Goal: Information Seeking & Learning: Check status

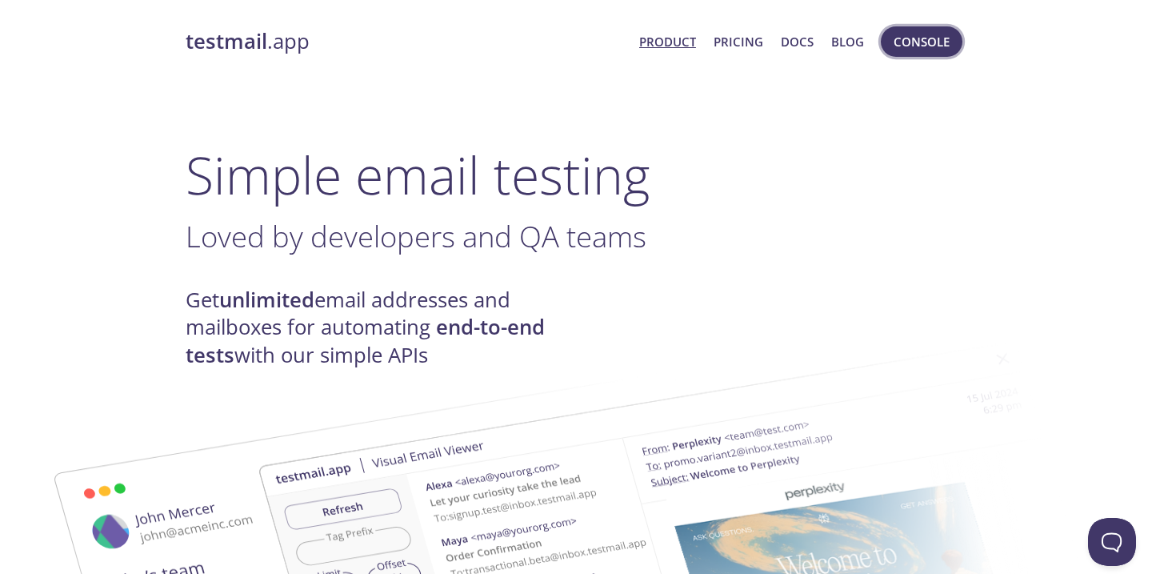
click at [913, 53] on button "Console" at bounding box center [922, 41] width 82 height 30
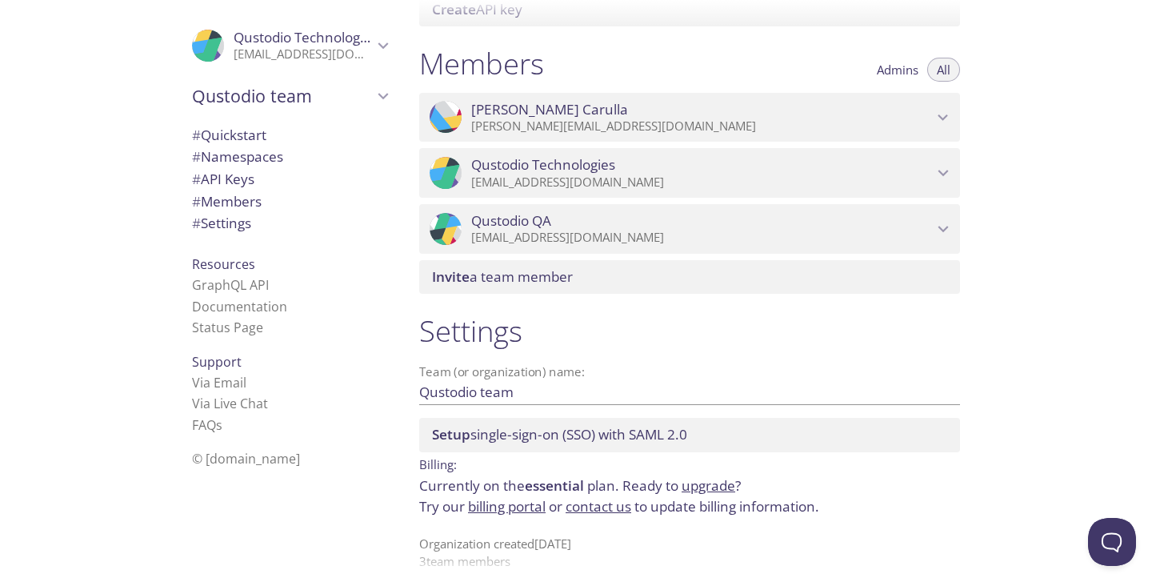
scroll to position [696, 0]
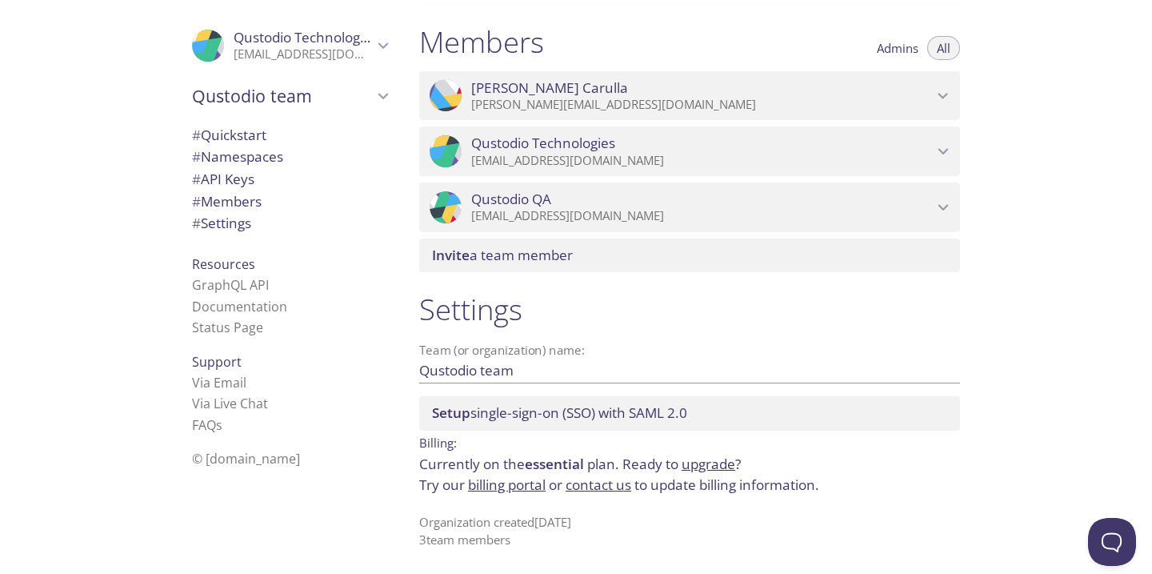
click at [275, 165] on span "# Namespaces" at bounding box center [237, 156] width 91 height 18
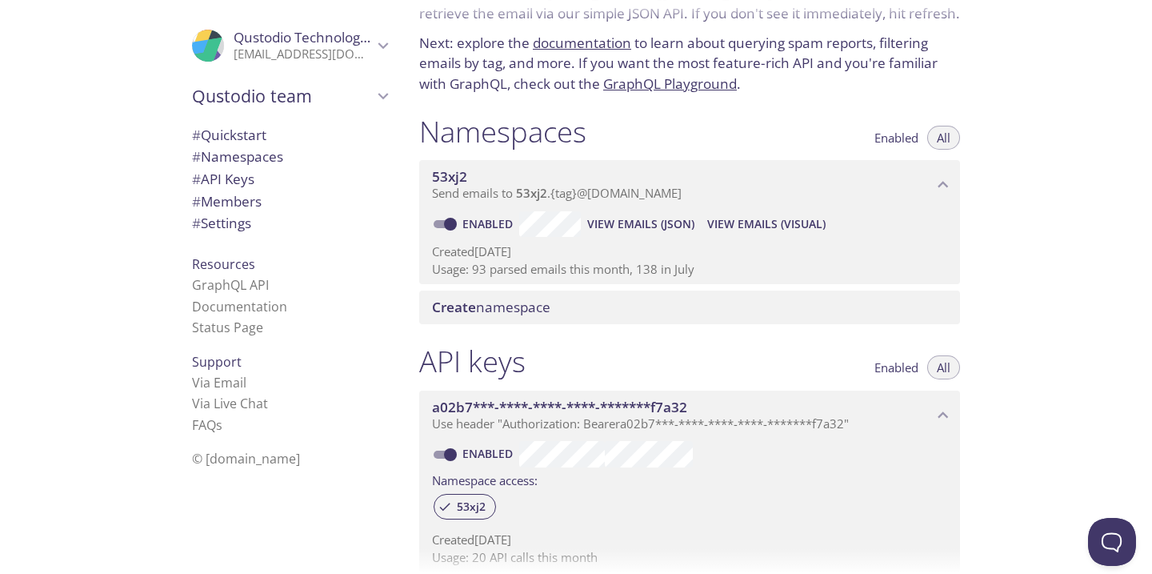
scroll to position [146, 0]
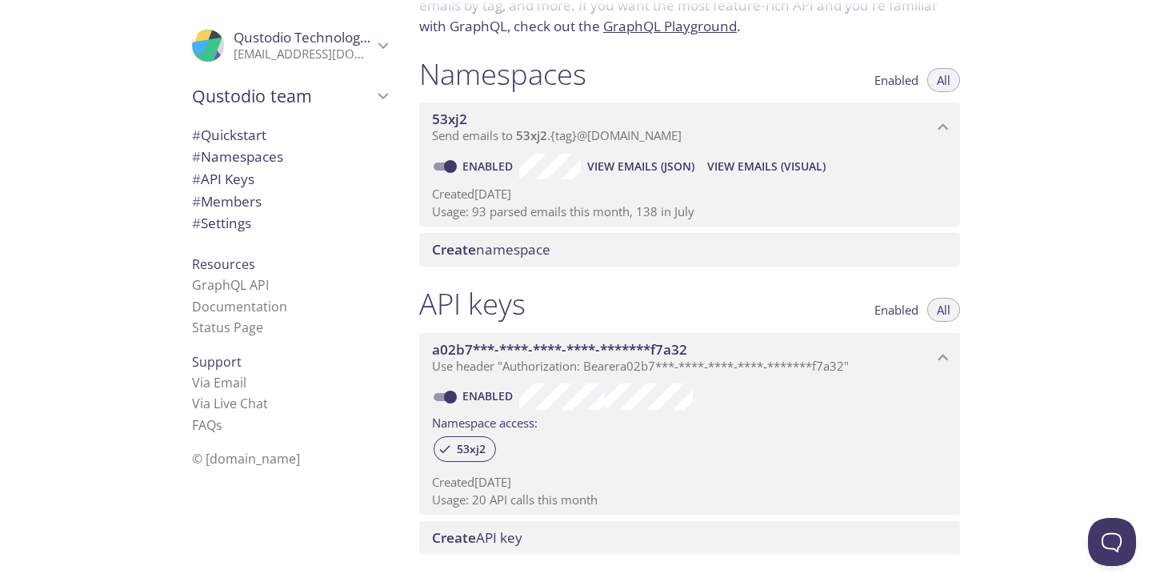
click at [261, 180] on span "# API Keys" at bounding box center [289, 179] width 195 height 21
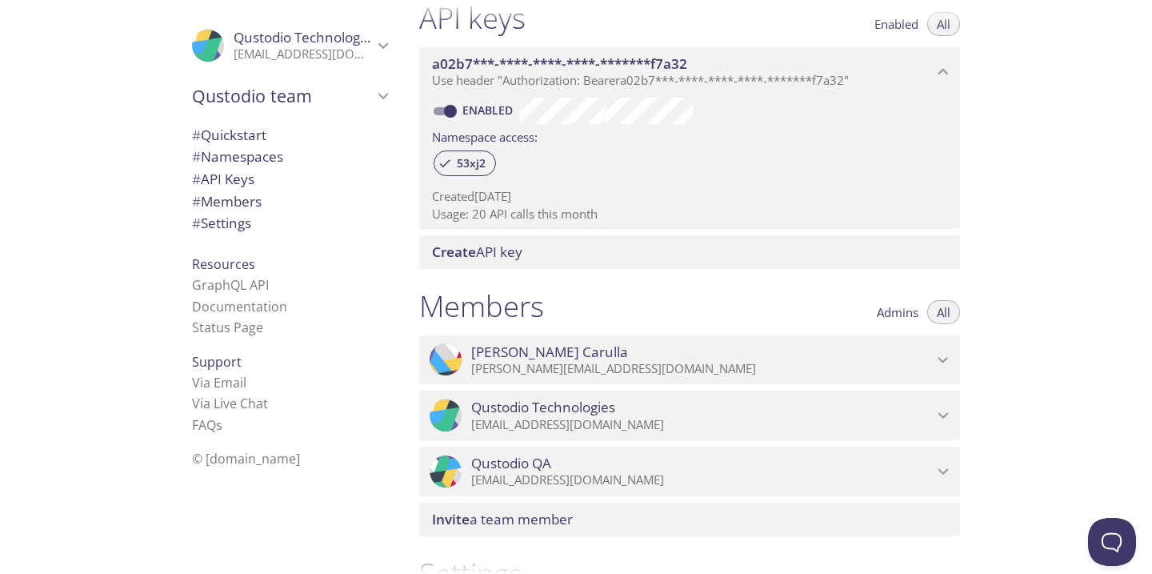
scroll to position [696, 0]
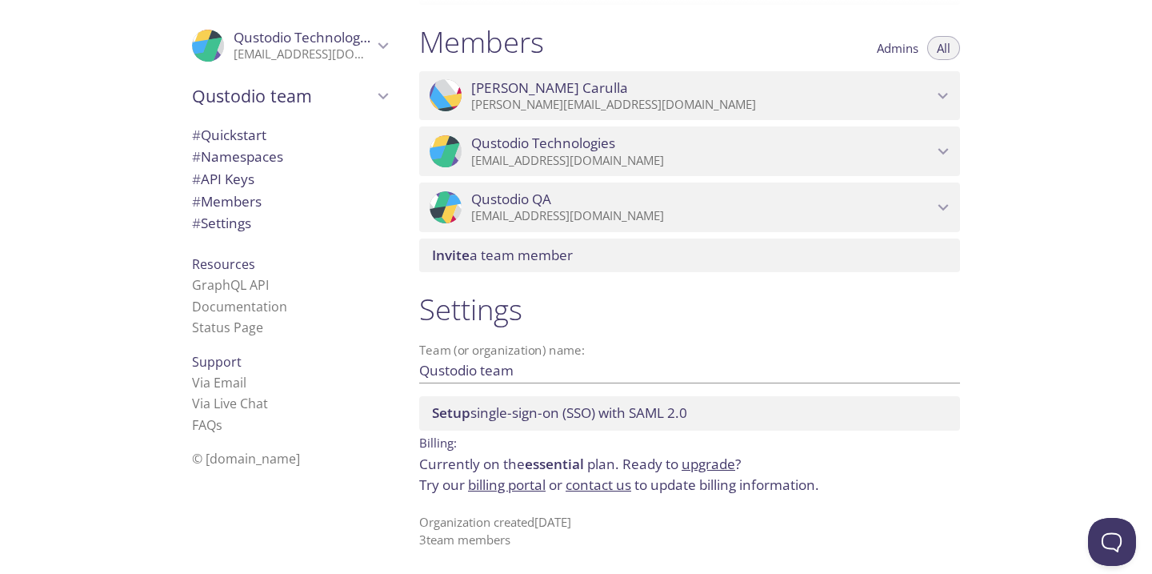
click at [247, 136] on span "# Quickstart" at bounding box center [229, 135] width 74 height 18
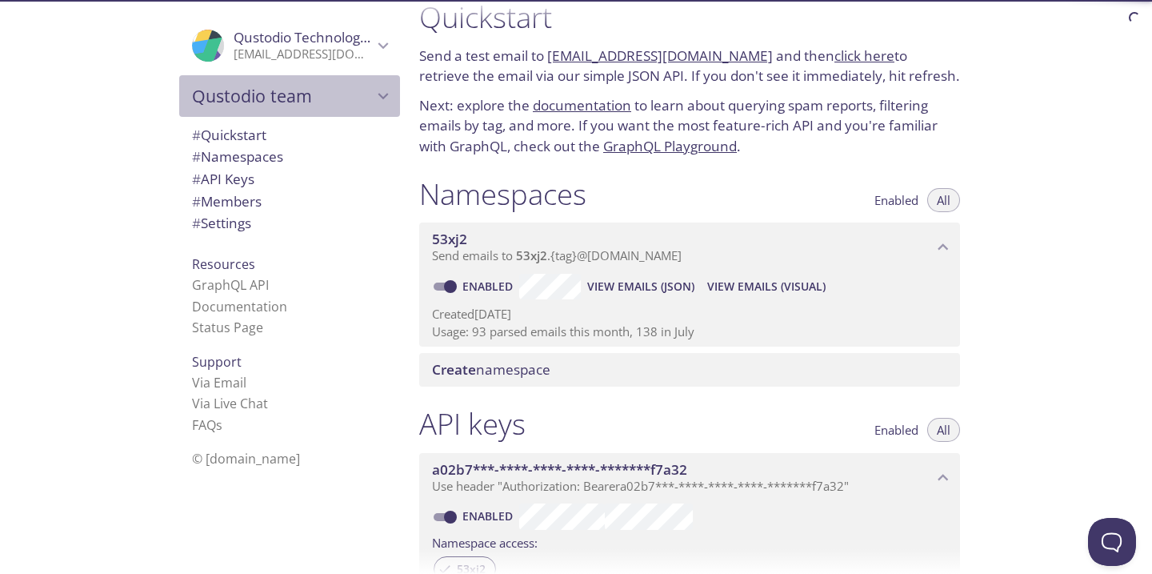
scroll to position [26, 0]
click at [282, 100] on span "Qustodio team" at bounding box center [282, 96] width 181 height 22
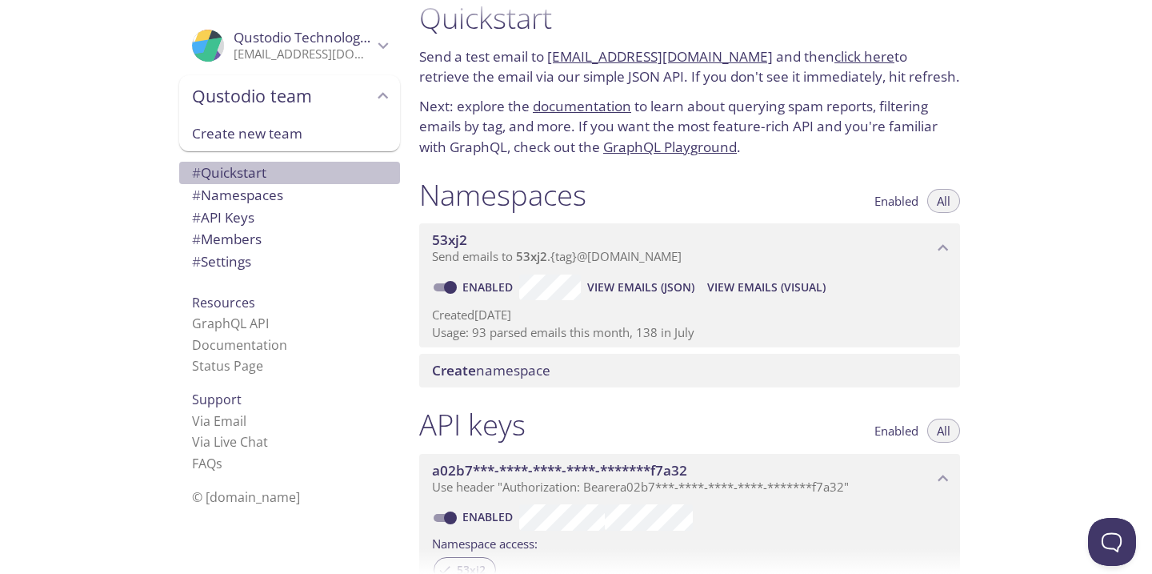
click at [263, 169] on span "# Quickstart" at bounding box center [229, 172] width 74 height 18
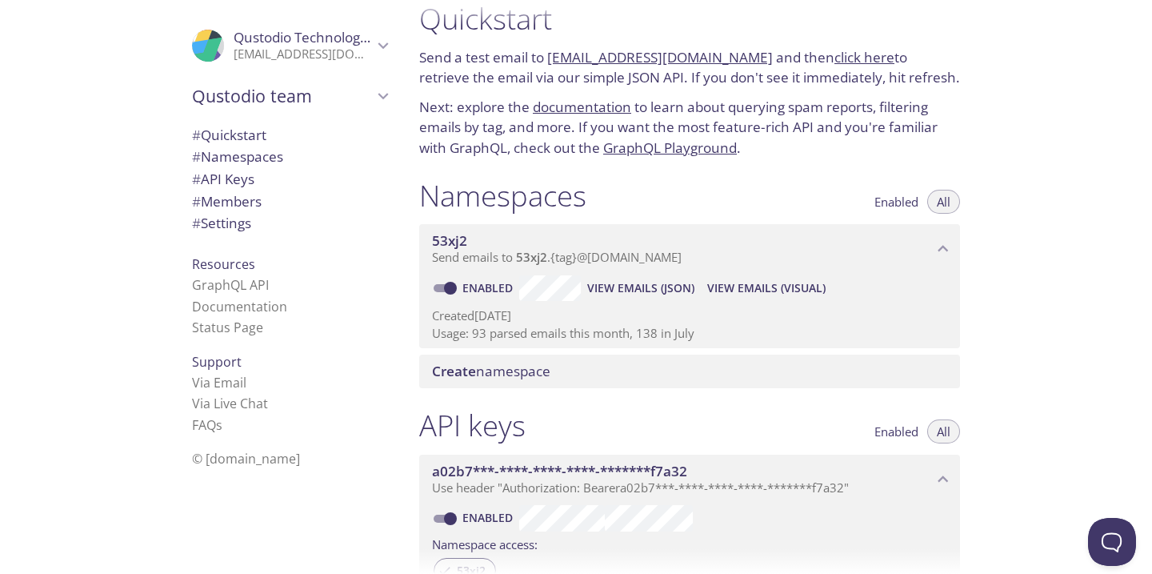
click at [273, 149] on span "# Namespaces" at bounding box center [237, 156] width 91 height 18
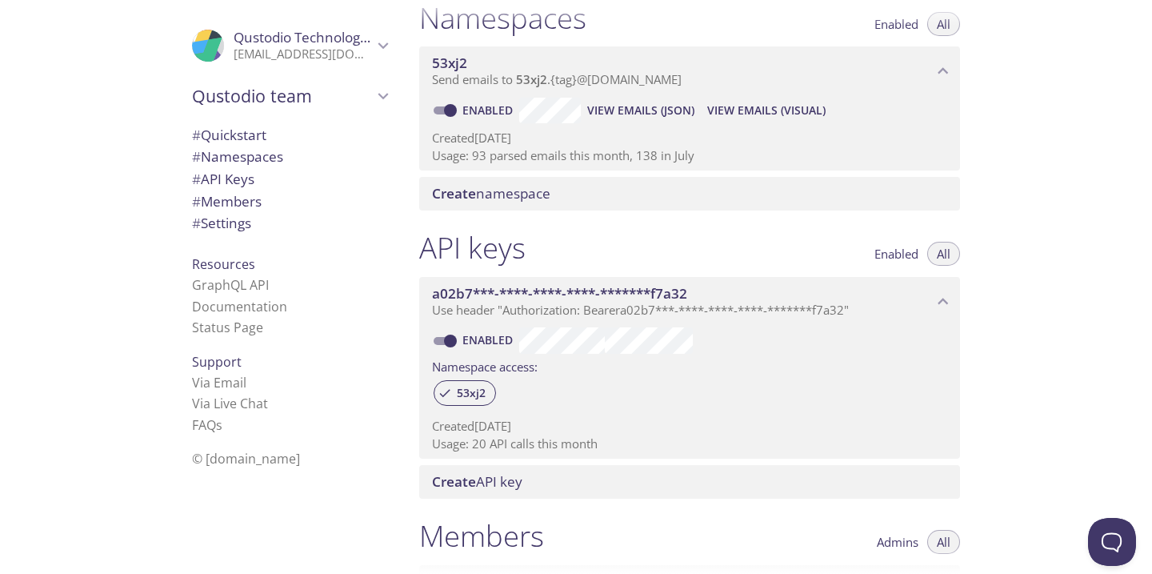
click at [284, 131] on span "# Quickstart" at bounding box center [289, 135] width 195 height 21
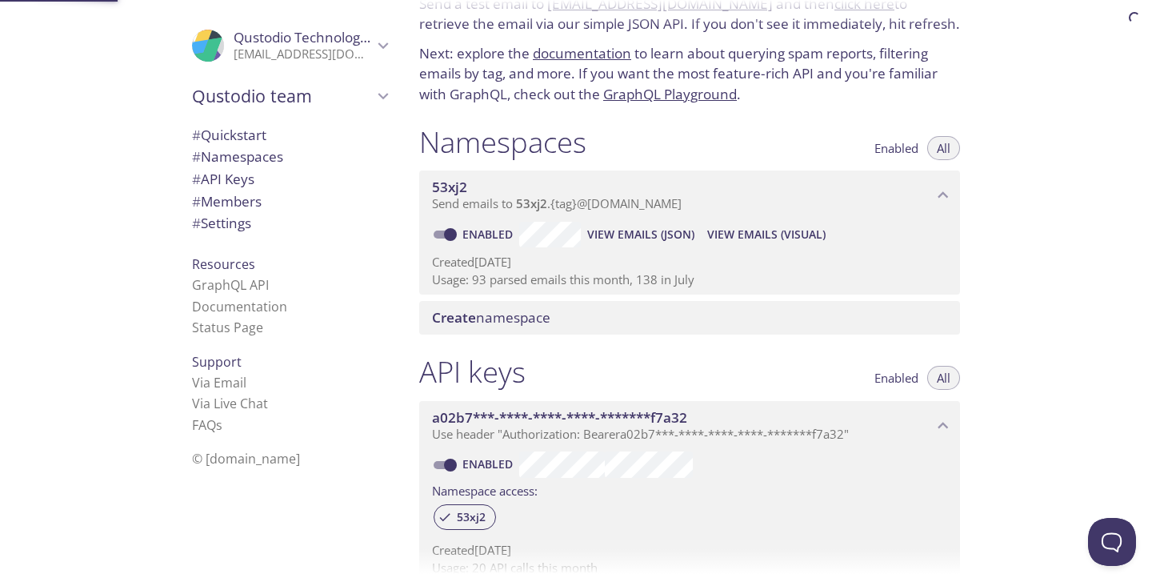
scroll to position [26, 0]
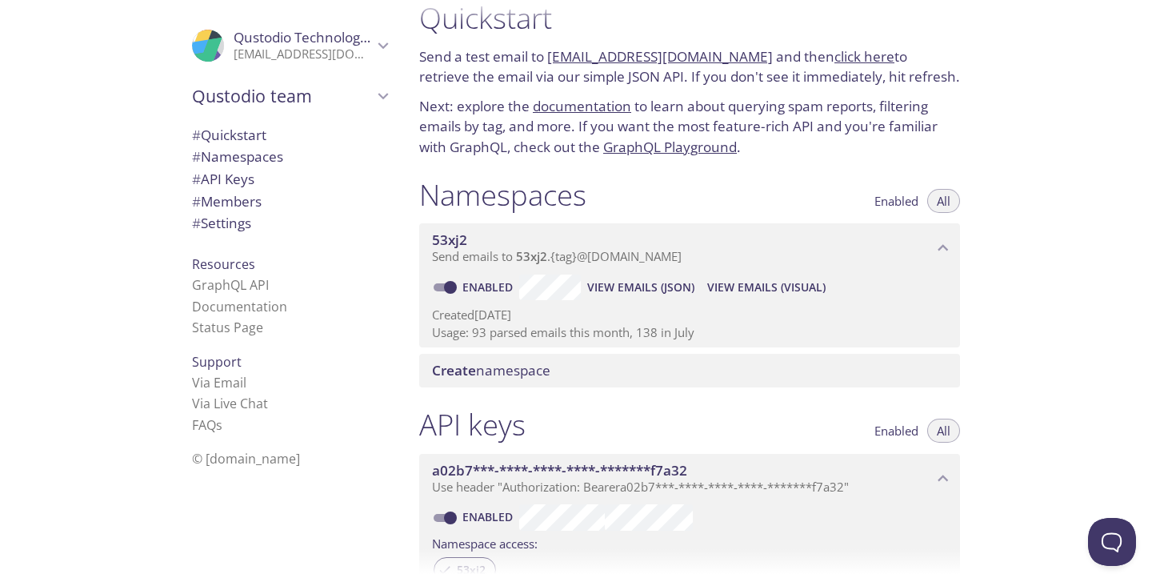
click at [279, 175] on span "# API Keys" at bounding box center [289, 179] width 195 height 21
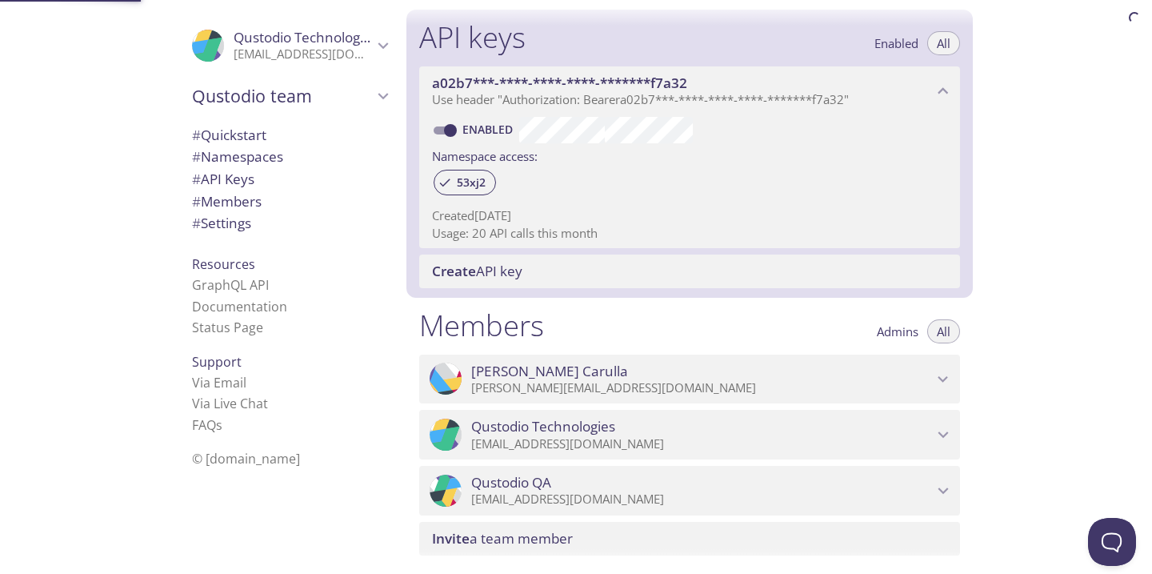
scroll to position [432, 0]
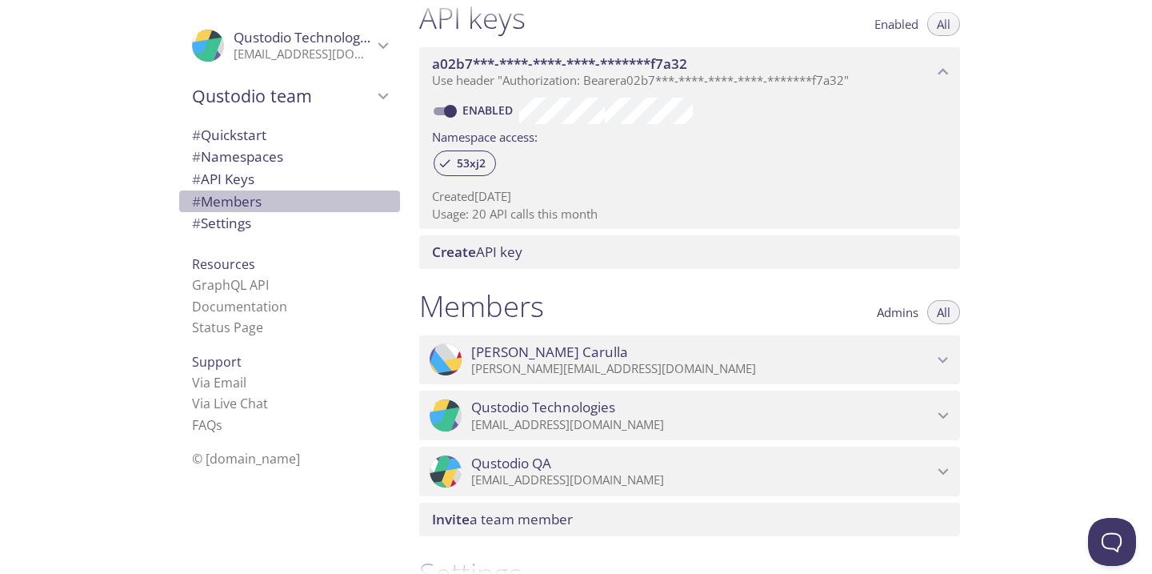
click at [274, 200] on span "# Members" at bounding box center [289, 201] width 195 height 21
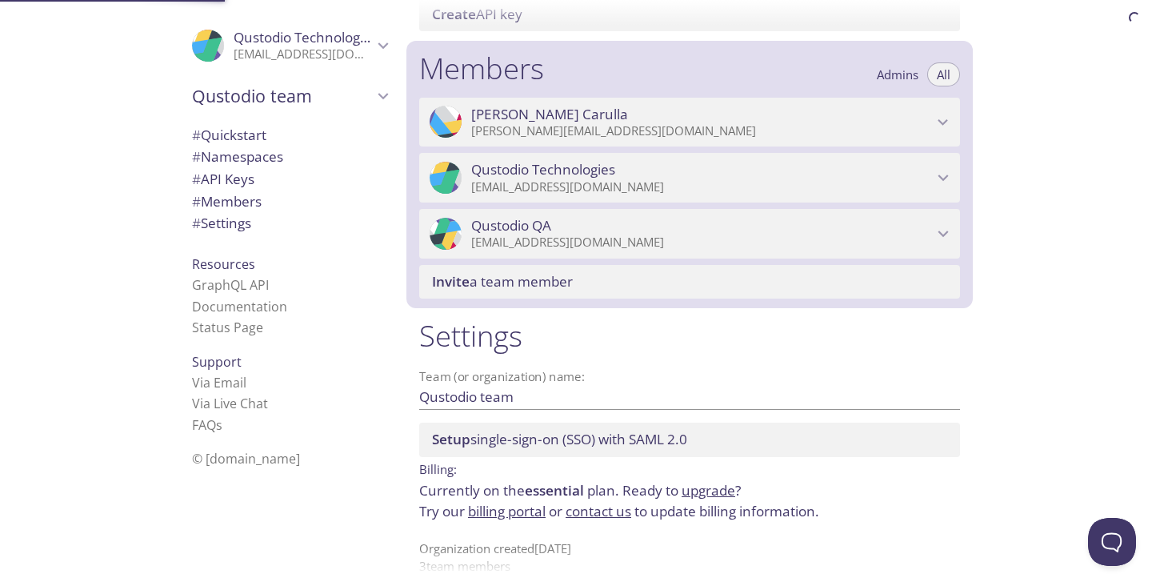
scroll to position [696, 0]
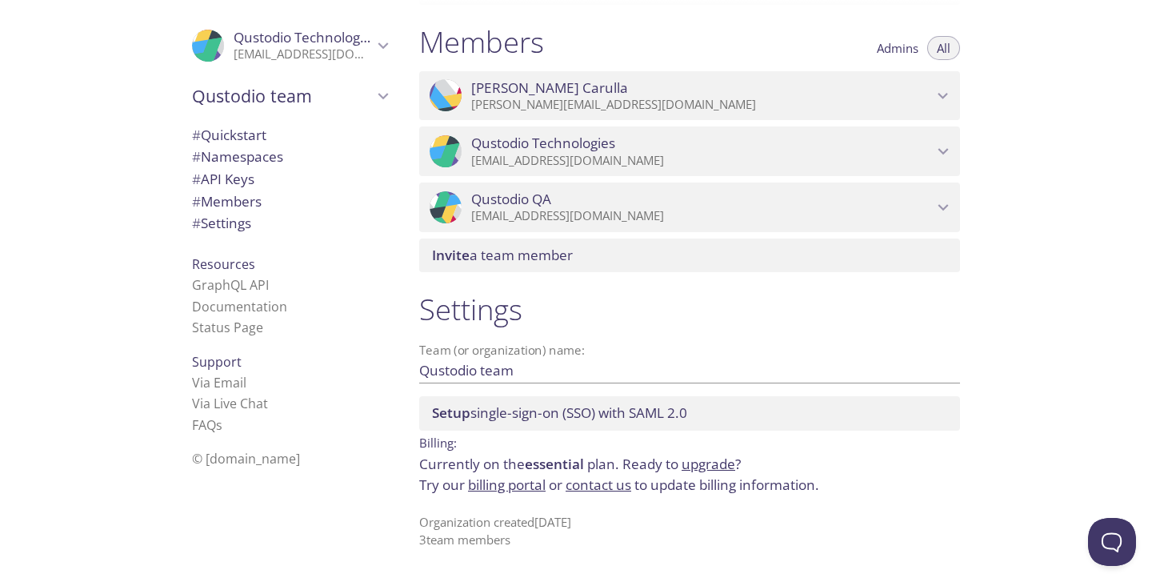
click at [273, 202] on span "# Members" at bounding box center [289, 201] width 195 height 21
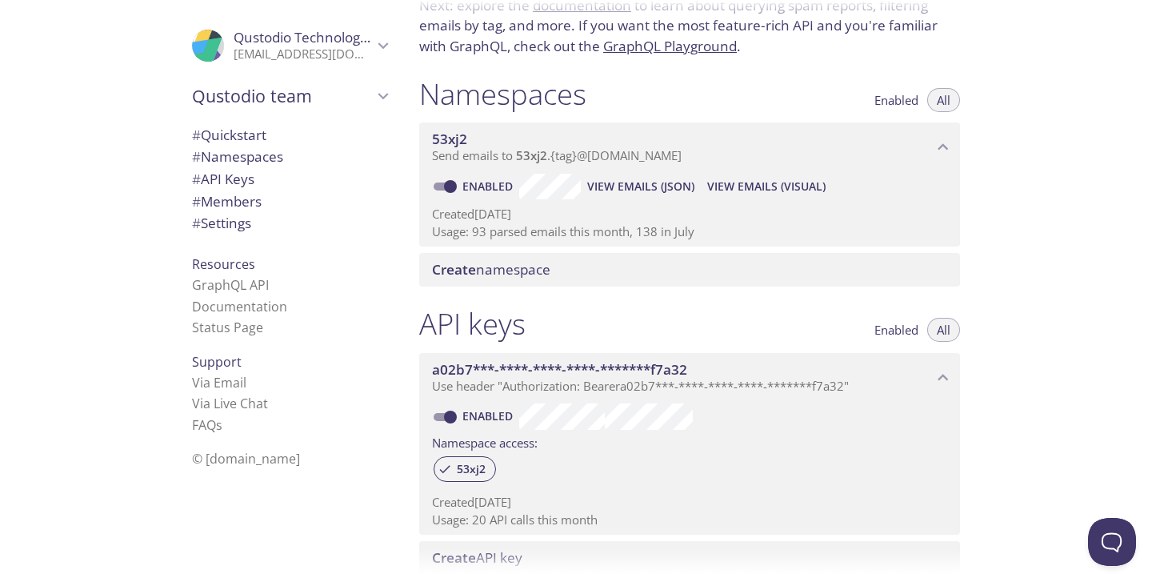
scroll to position [0, 0]
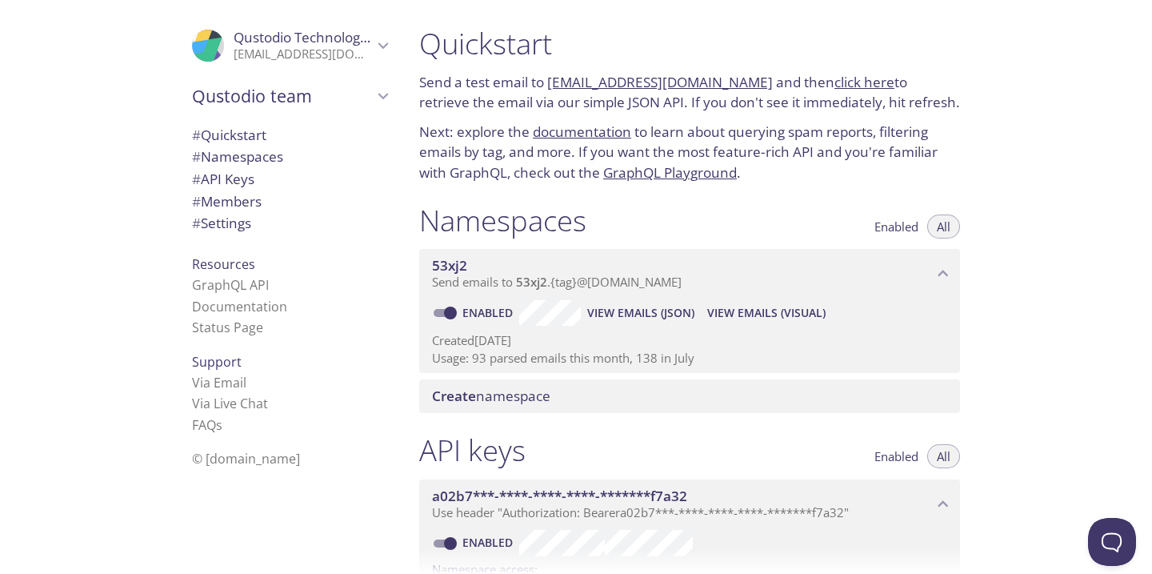
click at [236, 134] on span "# Quickstart" at bounding box center [229, 135] width 74 height 18
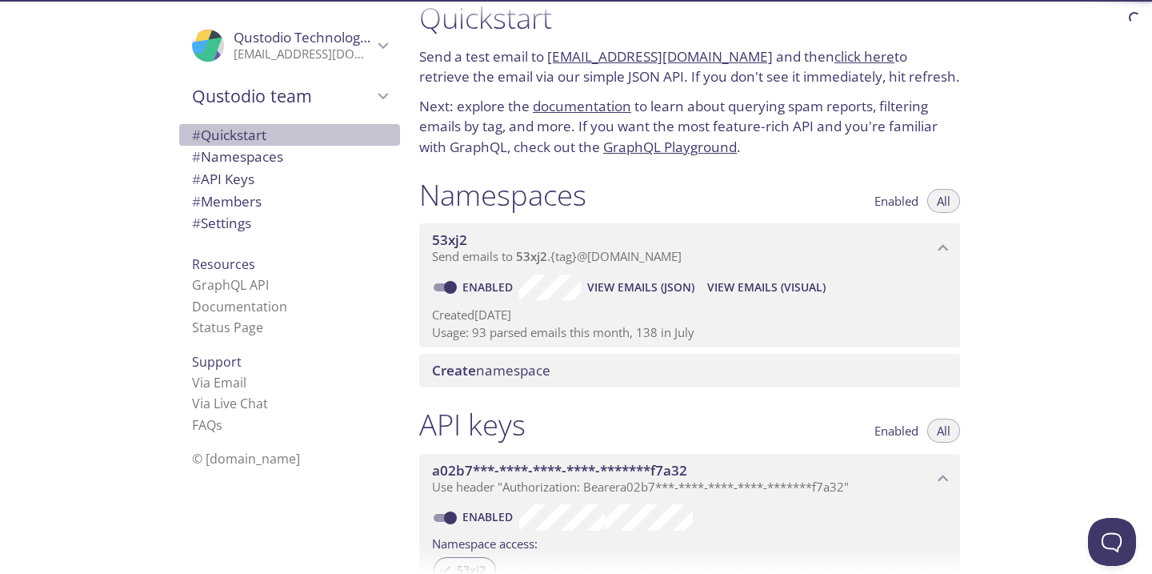
click at [236, 134] on span "# Quickstart" at bounding box center [229, 135] width 74 height 18
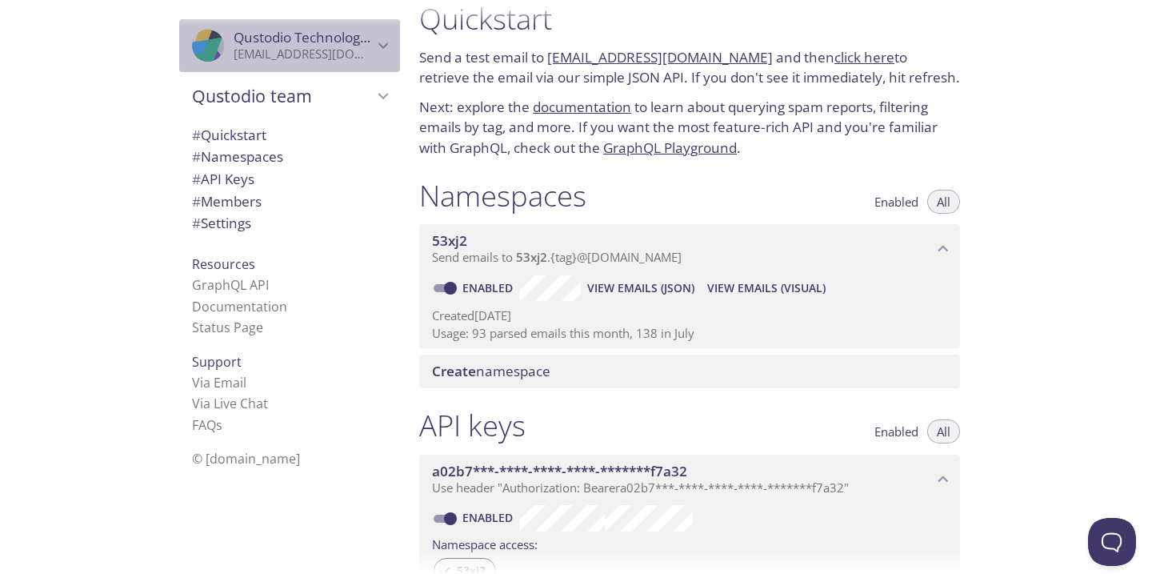
click at [291, 57] on p "[EMAIL_ADDRESS][DOMAIN_NAME]" at bounding box center [303, 54] width 139 height 16
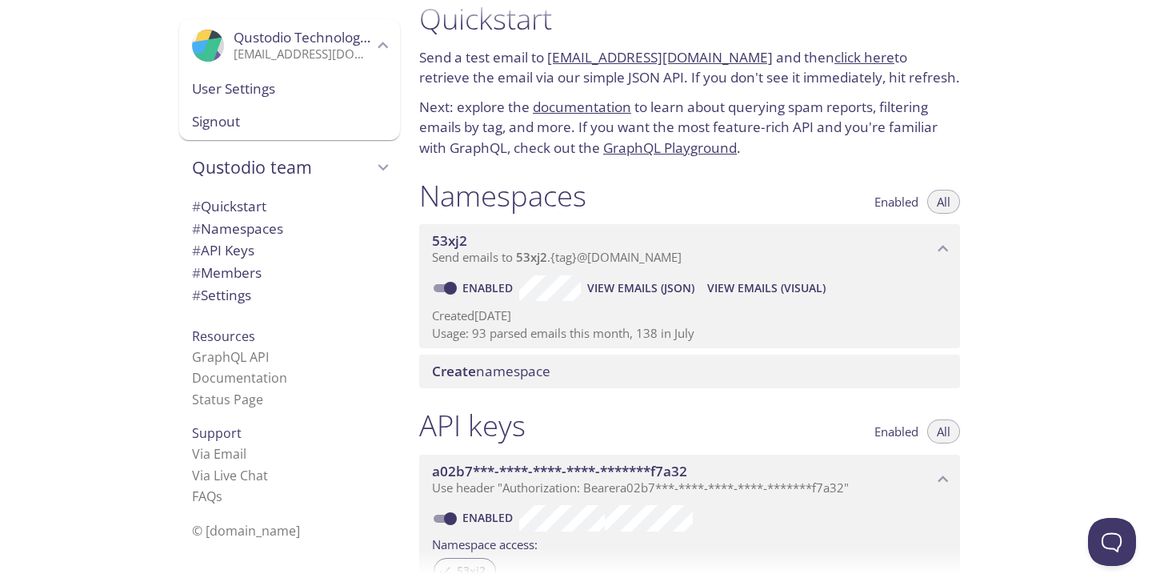
click at [260, 93] on span "User Settings" at bounding box center [289, 88] width 195 height 21
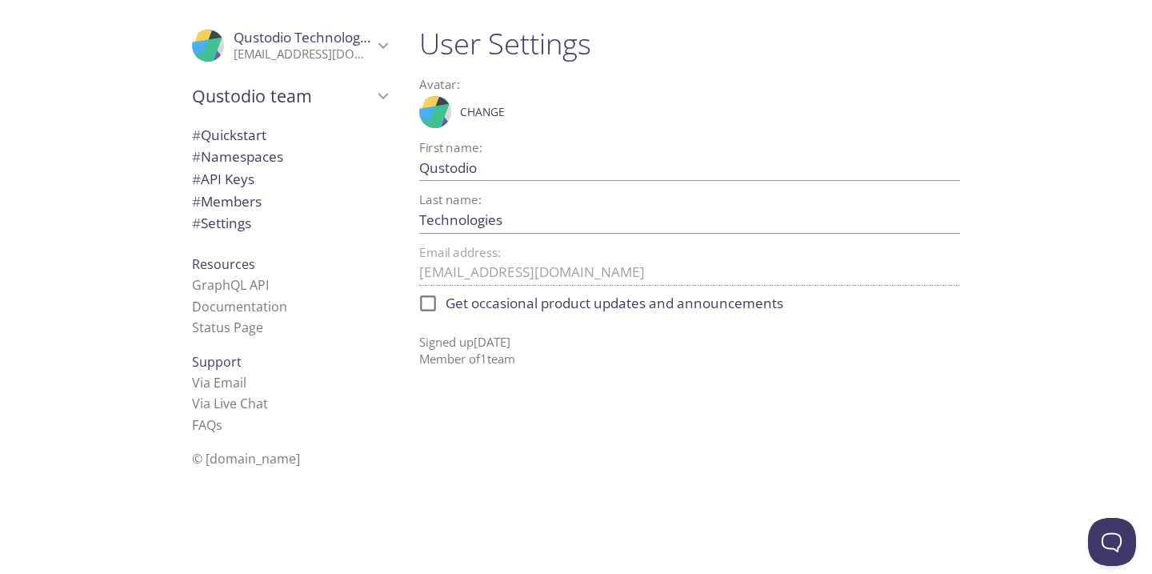
click at [303, 106] on span "Qustodio team" at bounding box center [282, 96] width 181 height 22
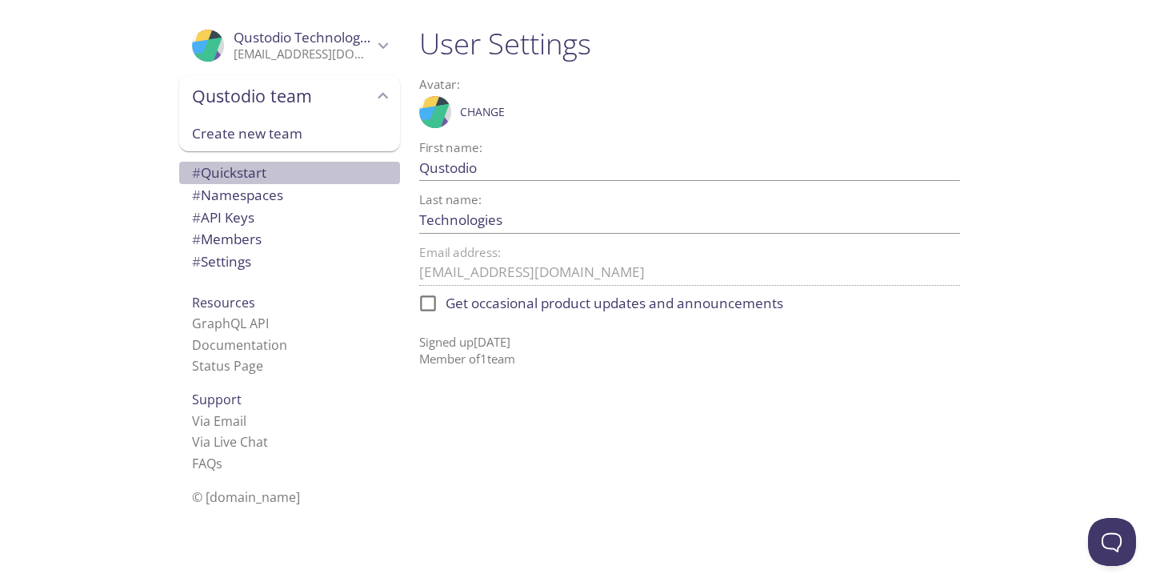
click at [277, 172] on span "# Quickstart" at bounding box center [289, 172] width 195 height 21
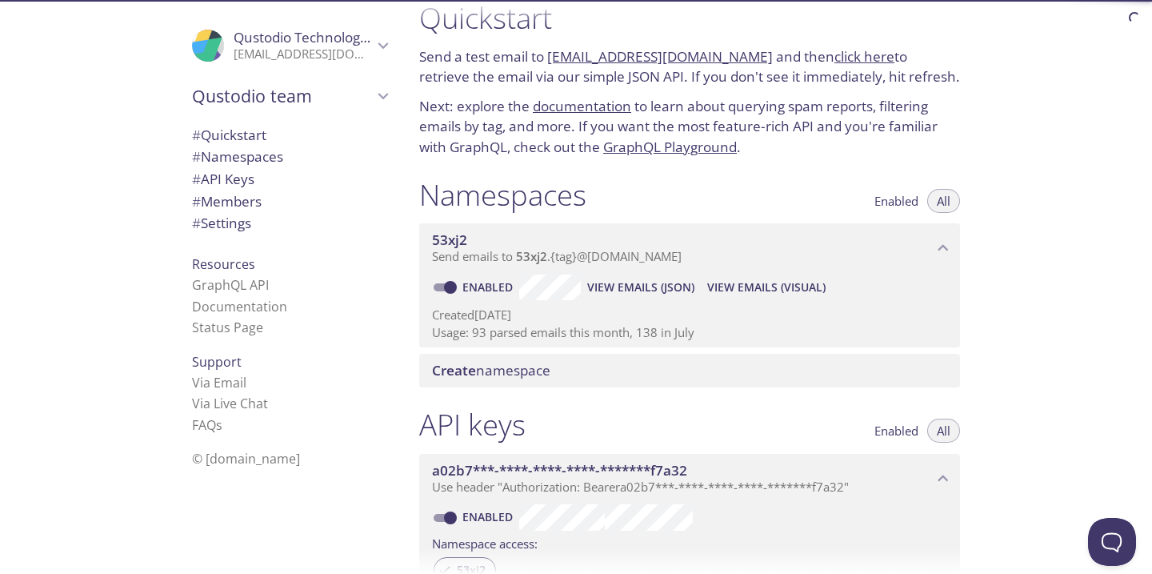
click at [277, 172] on span "# API Keys" at bounding box center [289, 179] width 195 height 21
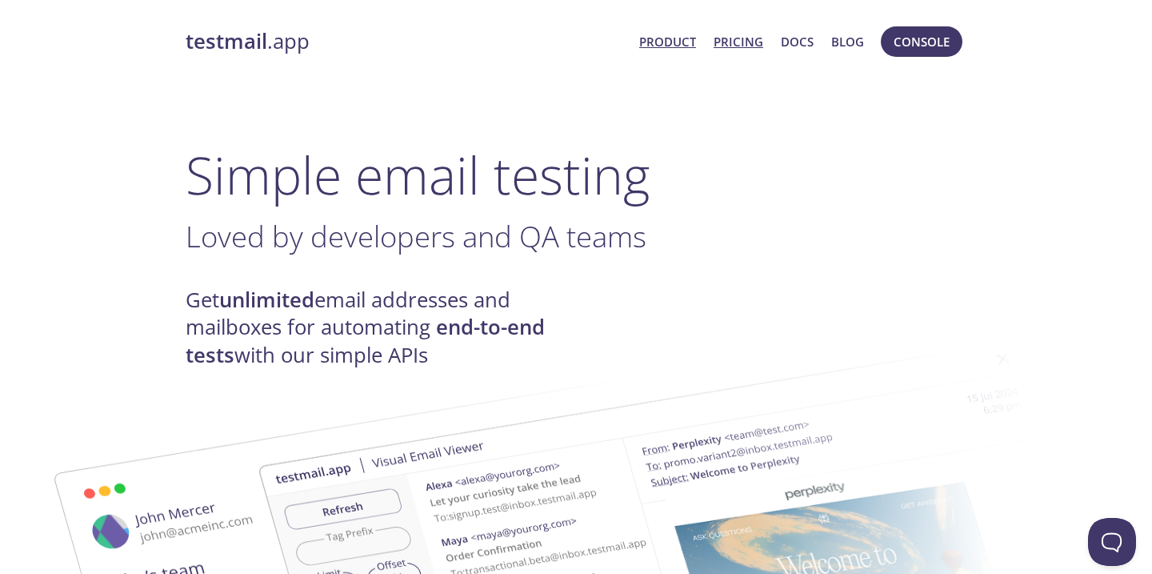
click at [737, 41] on link "Pricing" at bounding box center [739, 41] width 50 height 21
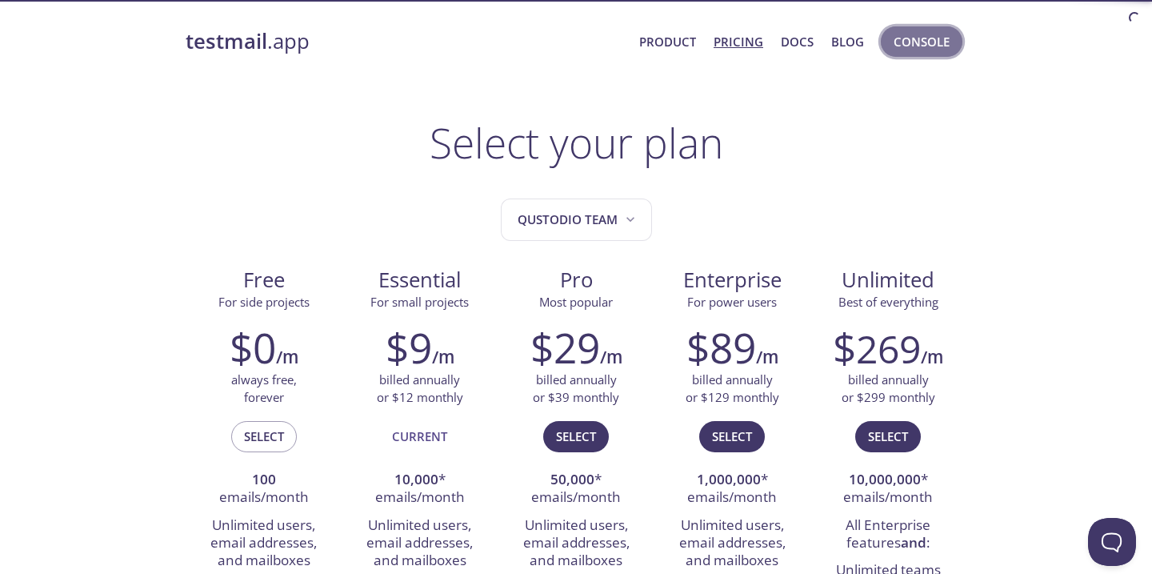
click at [914, 40] on span "Console" at bounding box center [922, 41] width 56 height 21
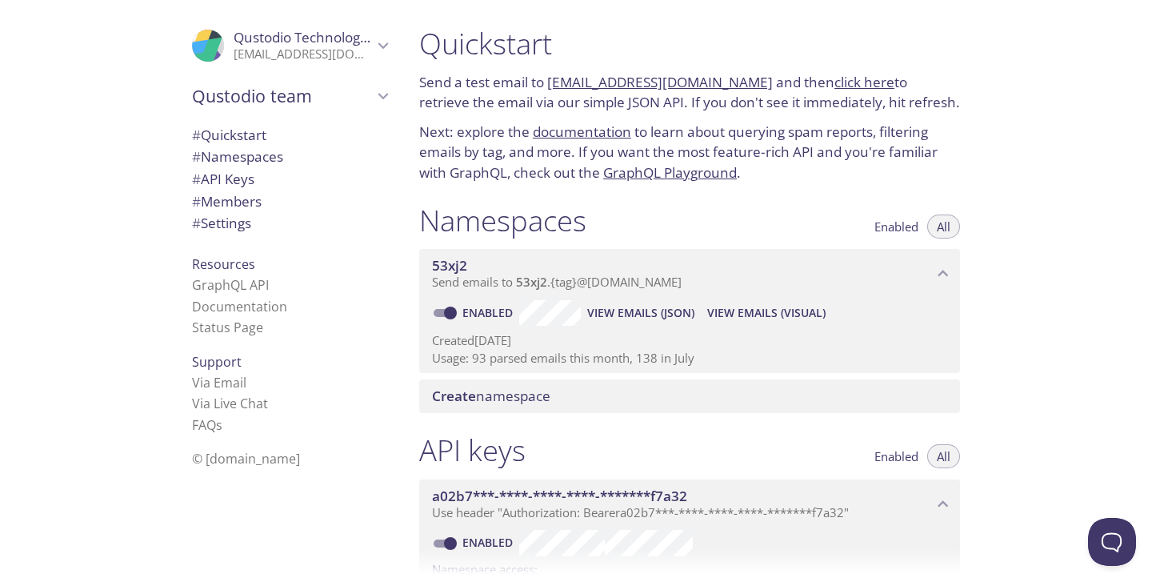
click at [251, 231] on span "# Settings" at bounding box center [221, 223] width 59 height 18
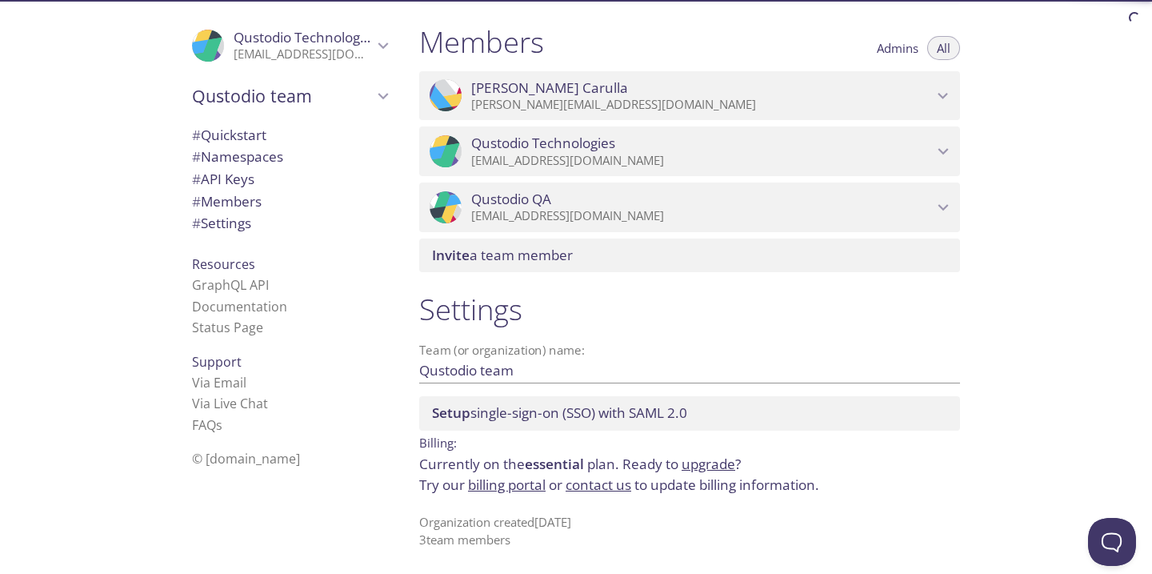
scroll to position [696, 0]
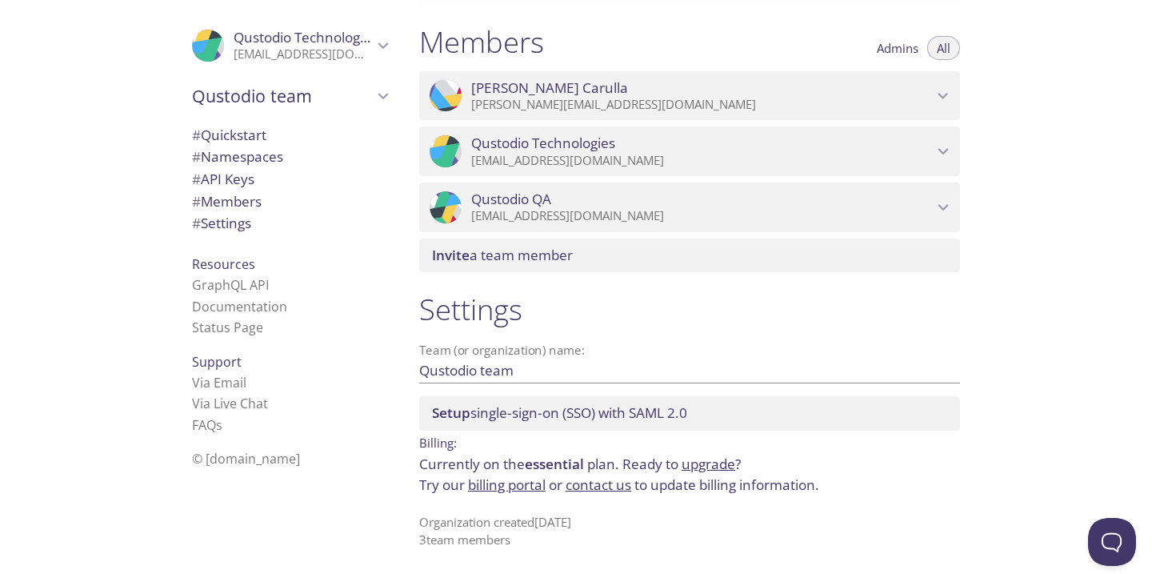
click at [251, 231] on span "# Settings" at bounding box center [221, 223] width 59 height 18
click at [513, 496] on div "Settings Team (or organization) name: Qustodio team Save Setup single-sign-on (…" at bounding box center [690, 420] width 567 height 276
click at [517, 487] on link "billing portal" at bounding box center [507, 484] width 78 height 18
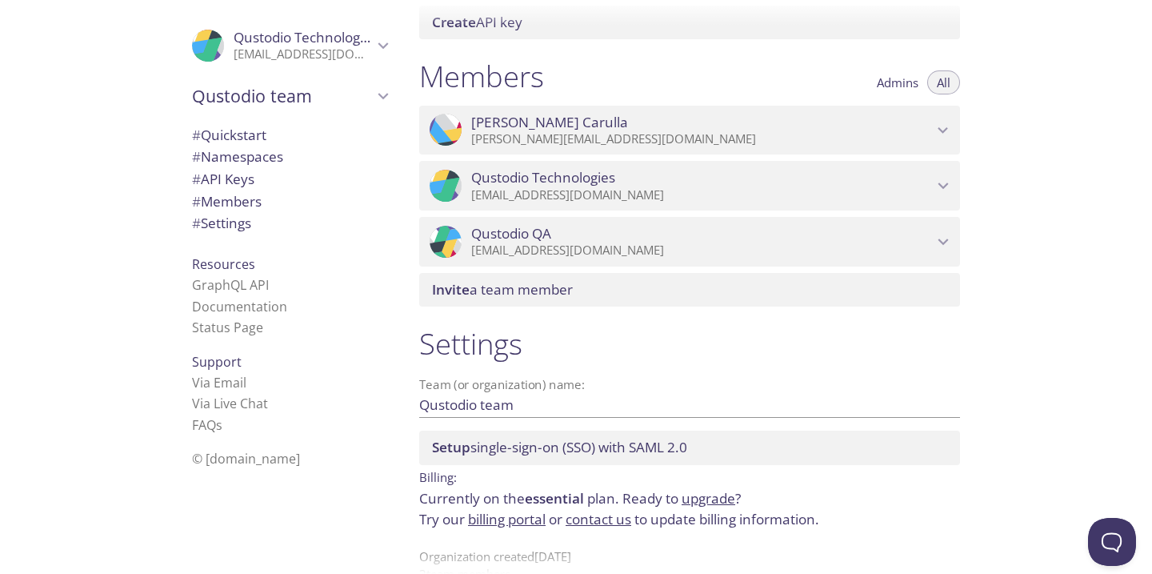
scroll to position [696, 0]
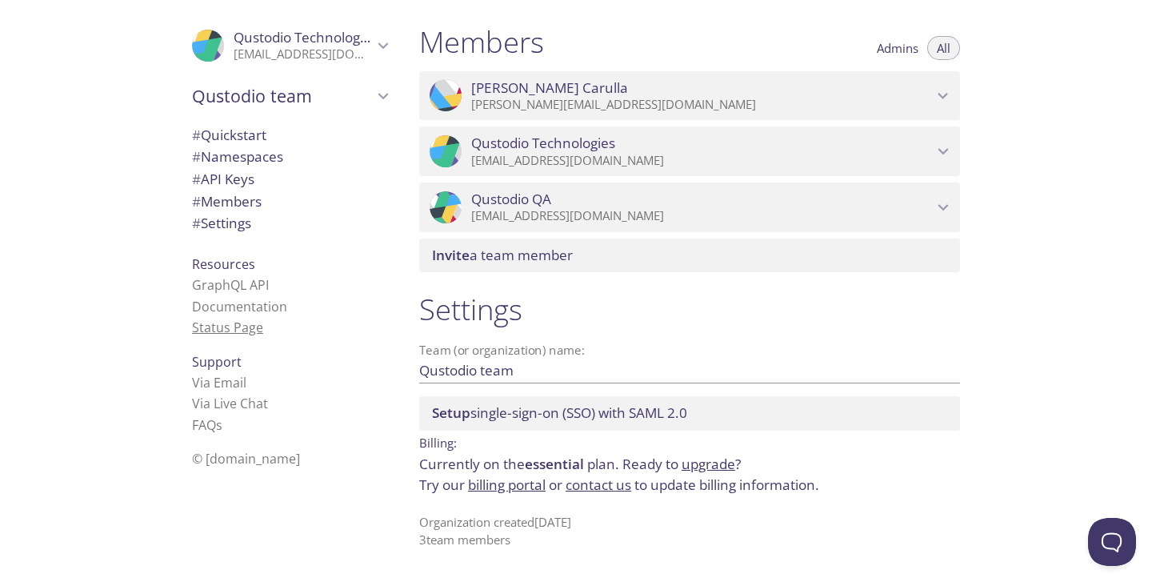
click at [243, 335] on link "Status Page" at bounding box center [227, 328] width 71 height 18
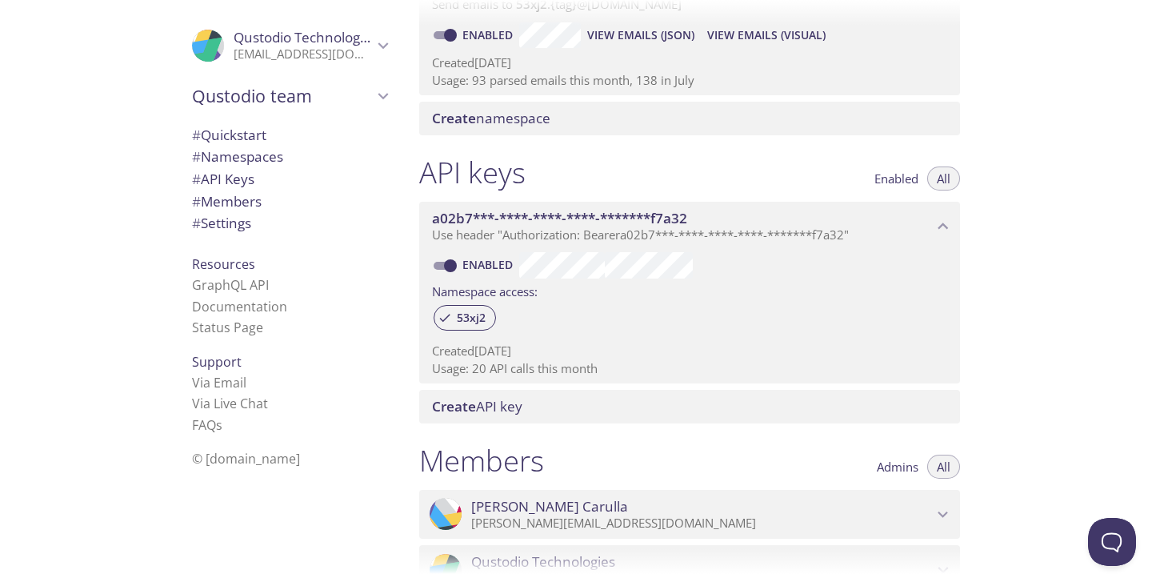
scroll to position [275, 0]
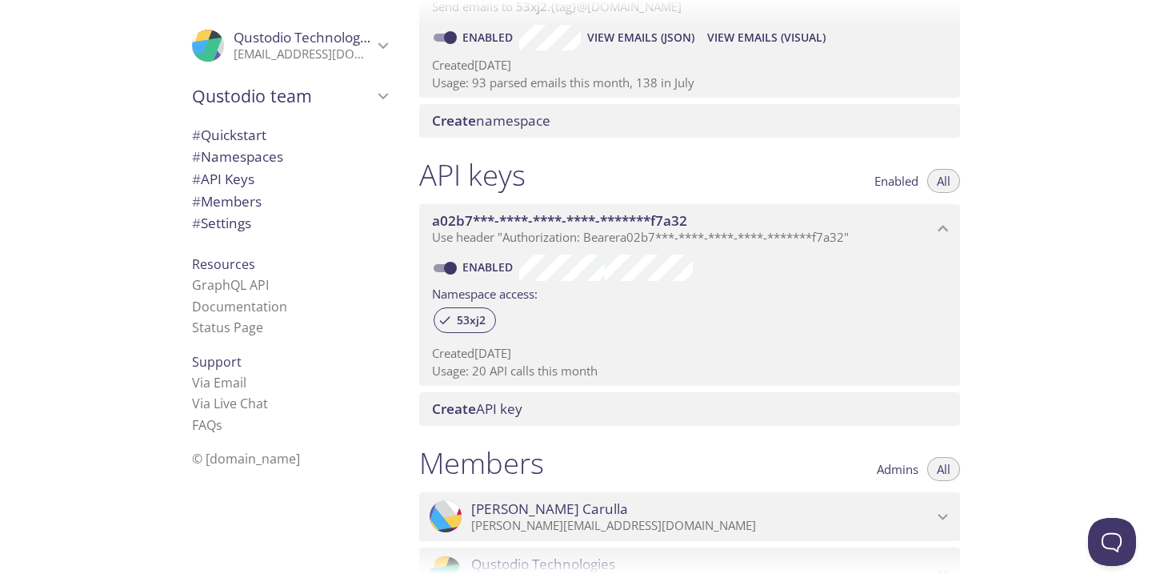
click at [606, 229] on span "Use header "Authorization: Bearer a02b7***-****-****-****-*******f7a32 "" at bounding box center [640, 237] width 417 height 16
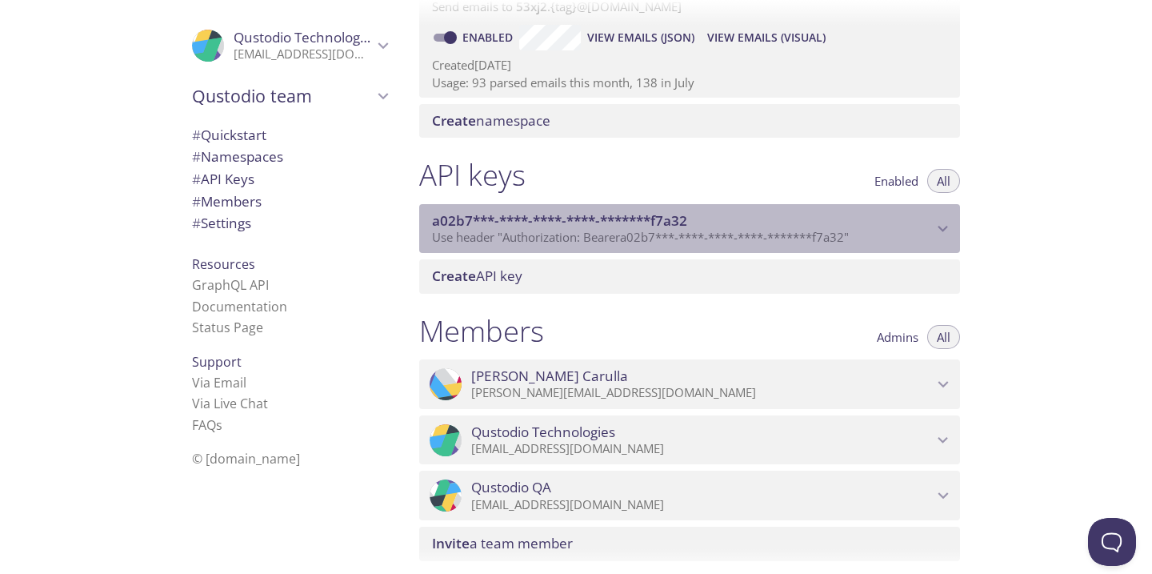
click at [606, 229] on span "Use header "Authorization: Bearer a02b7***-****-****-****-*******f7a32 "" at bounding box center [640, 237] width 417 height 16
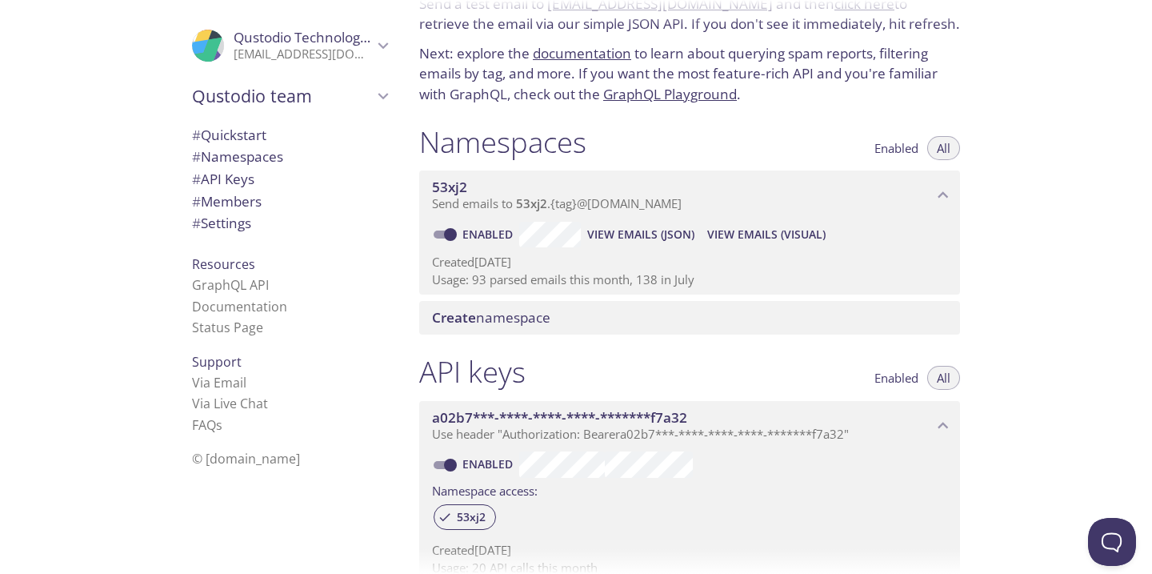
scroll to position [77, 0]
click at [747, 233] on span "View Emails (Visual)" at bounding box center [766, 235] width 118 height 19
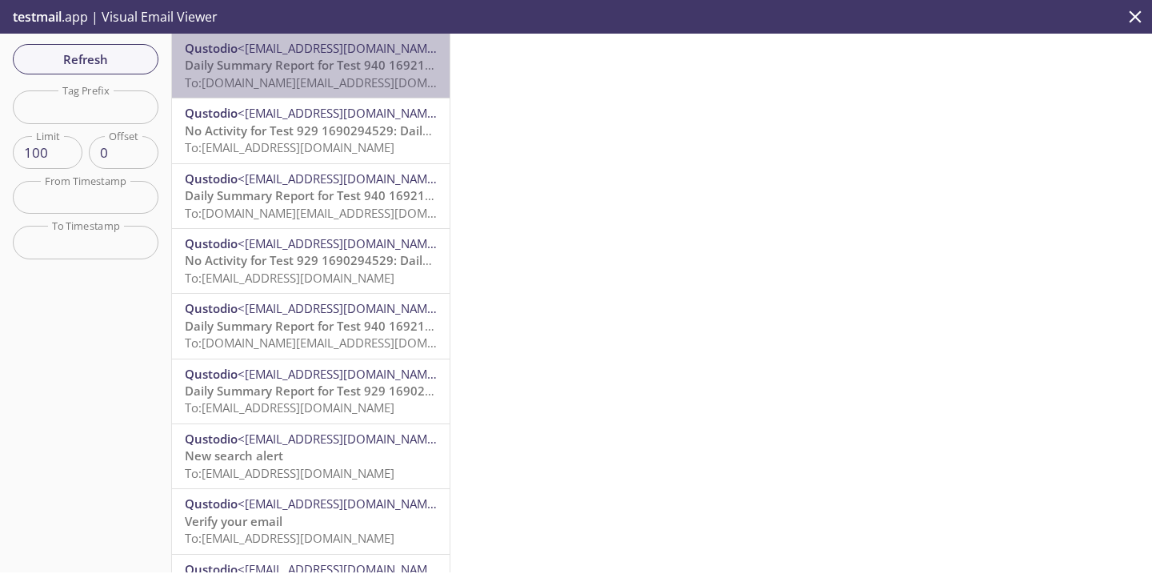
click at [319, 70] on span "Daily Summary Report for Test 940 1692180945" at bounding box center [323, 65] width 276 height 16
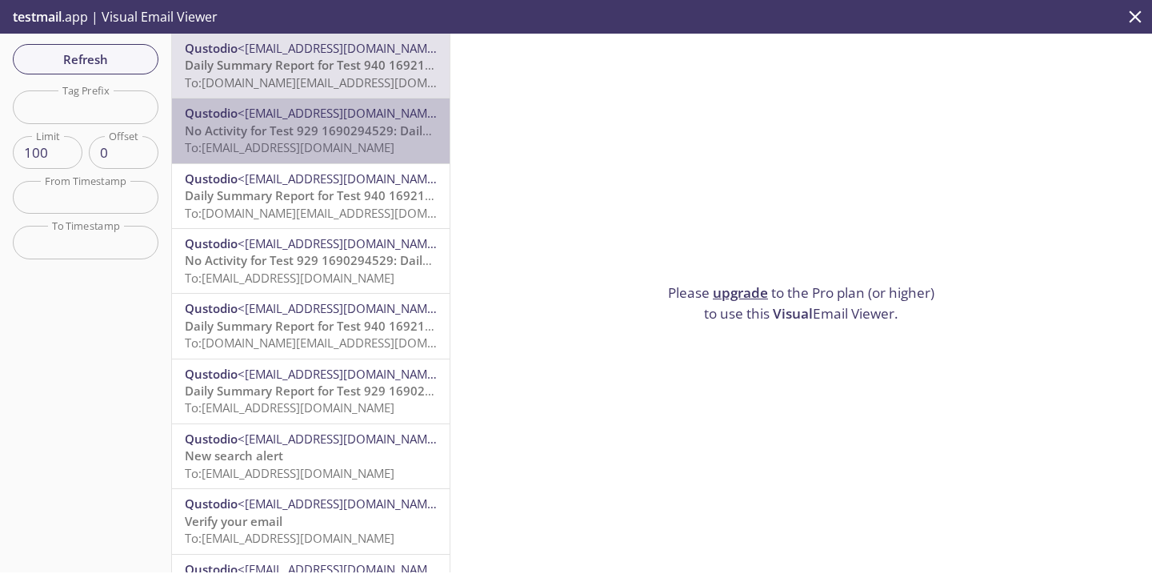
click at [319, 116] on span "<no-reply@qustodio.com>" at bounding box center [341, 113] width 207 height 16
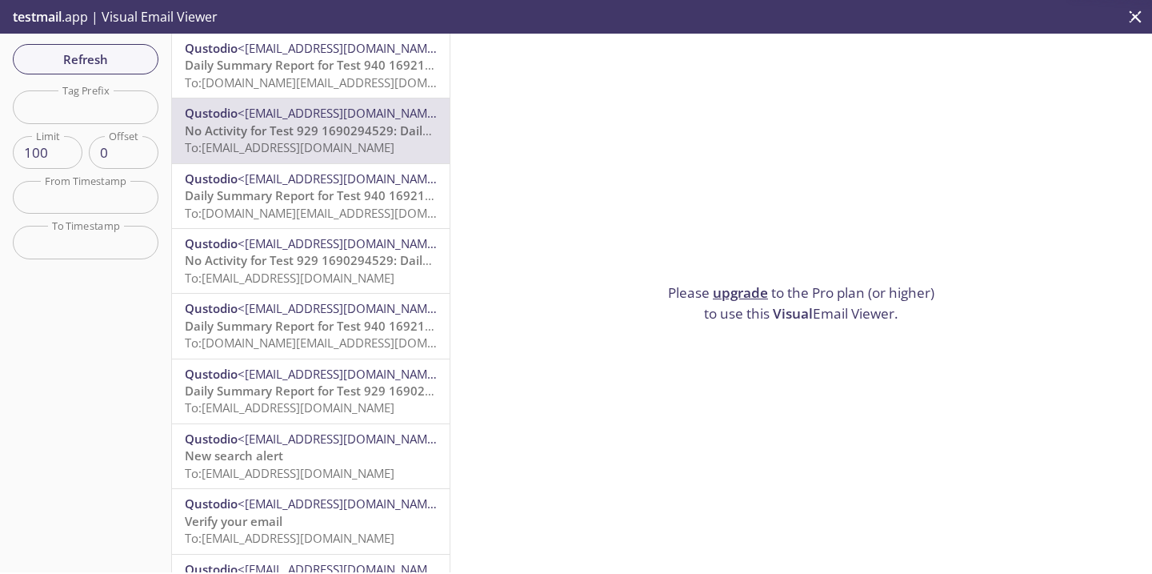
click at [326, 70] on span "Daily Summary Report for Test 940 1692180945" at bounding box center [323, 65] width 276 height 16
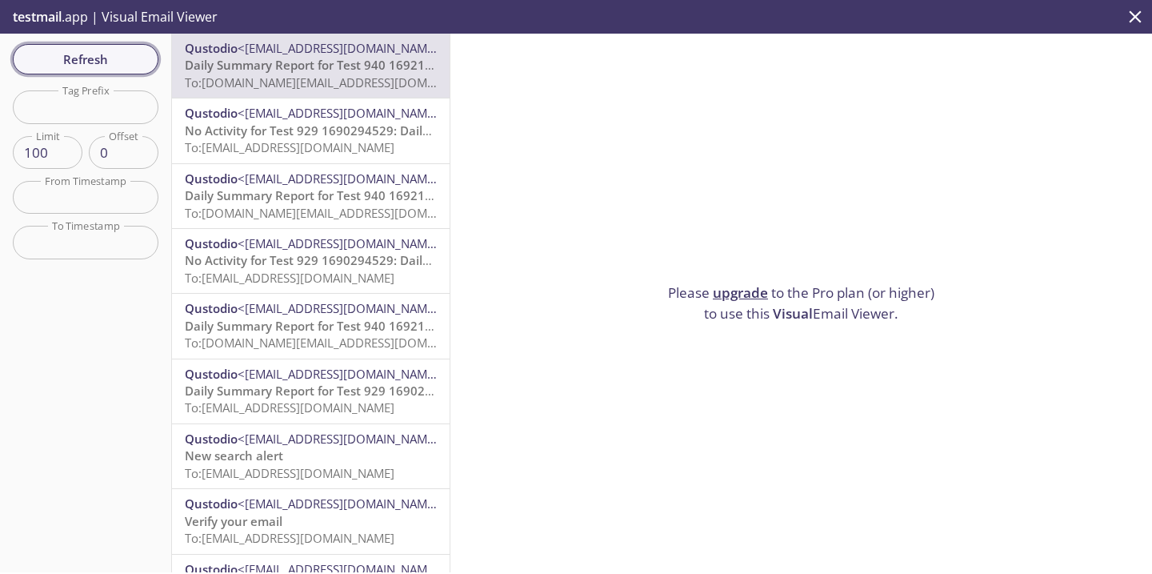
click at [75, 50] on span "Refresh" at bounding box center [86, 59] width 120 height 21
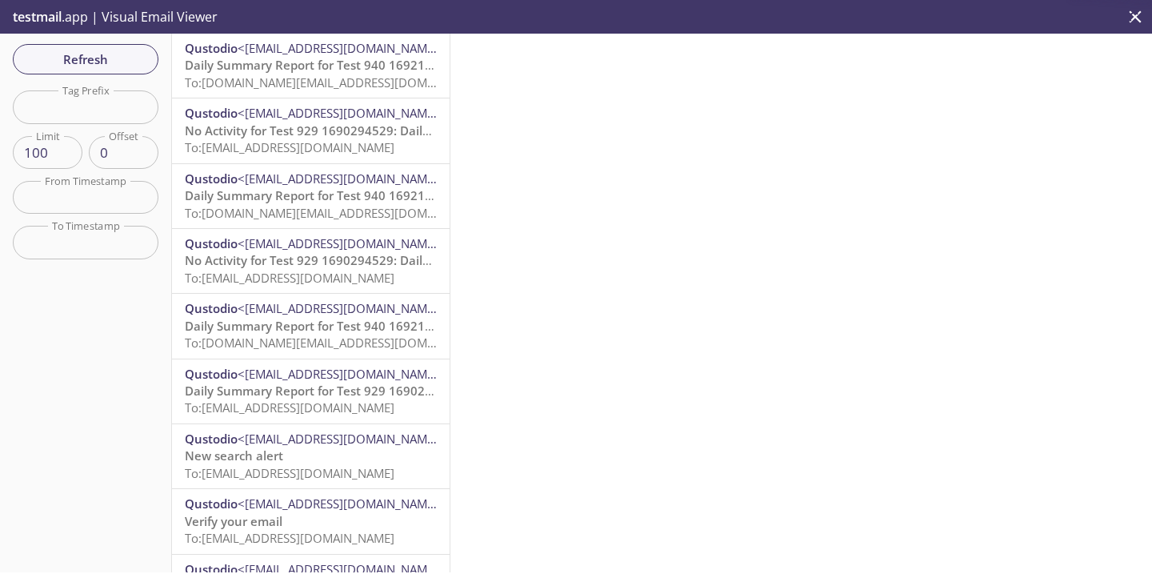
click at [78, 199] on input "text" at bounding box center [86, 197] width 146 height 33
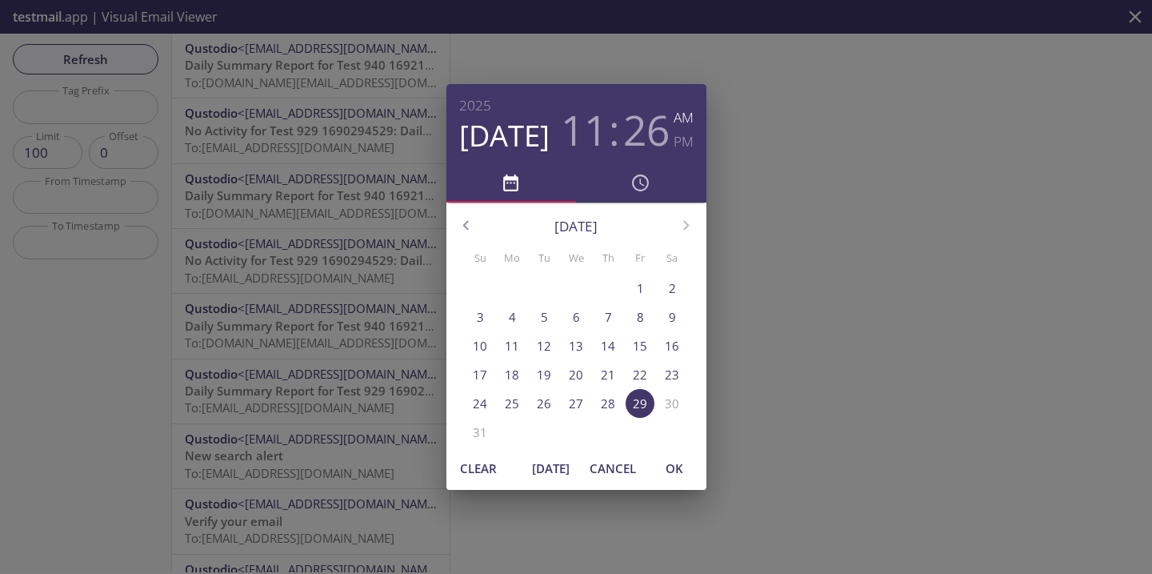
click at [637, 405] on p "29" at bounding box center [640, 403] width 14 height 17
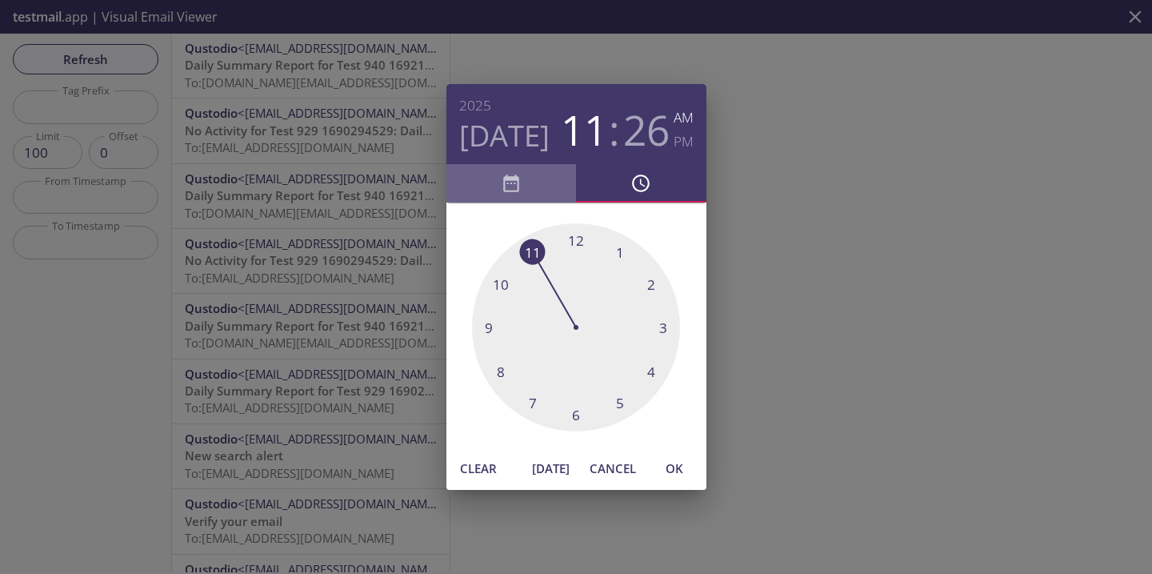
click at [523, 178] on span "button" at bounding box center [511, 183] width 111 height 21
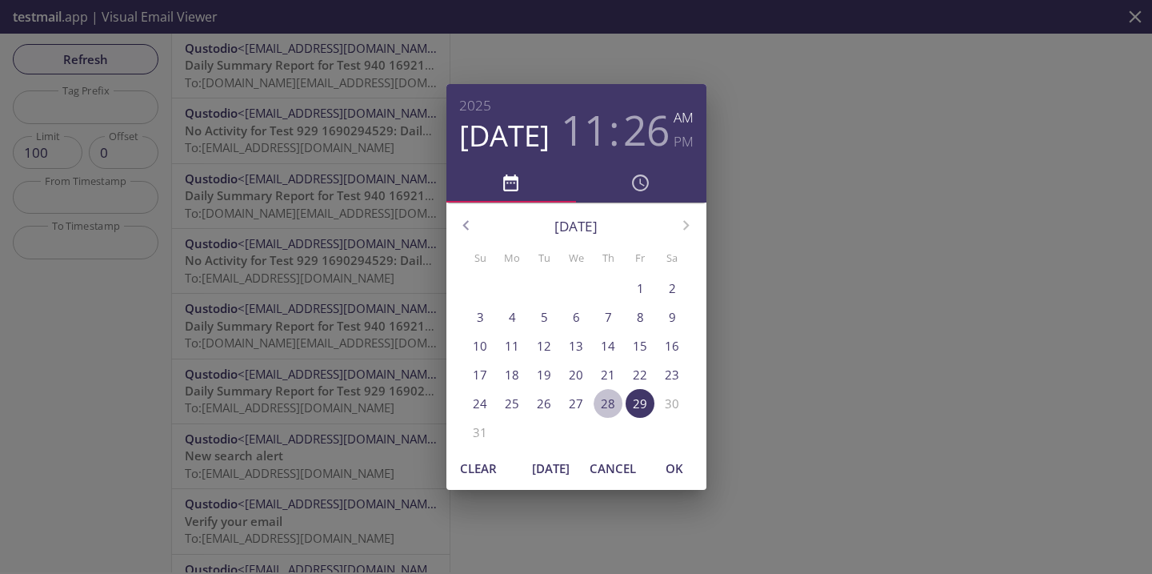
click at [607, 399] on p "28" at bounding box center [608, 403] width 14 height 17
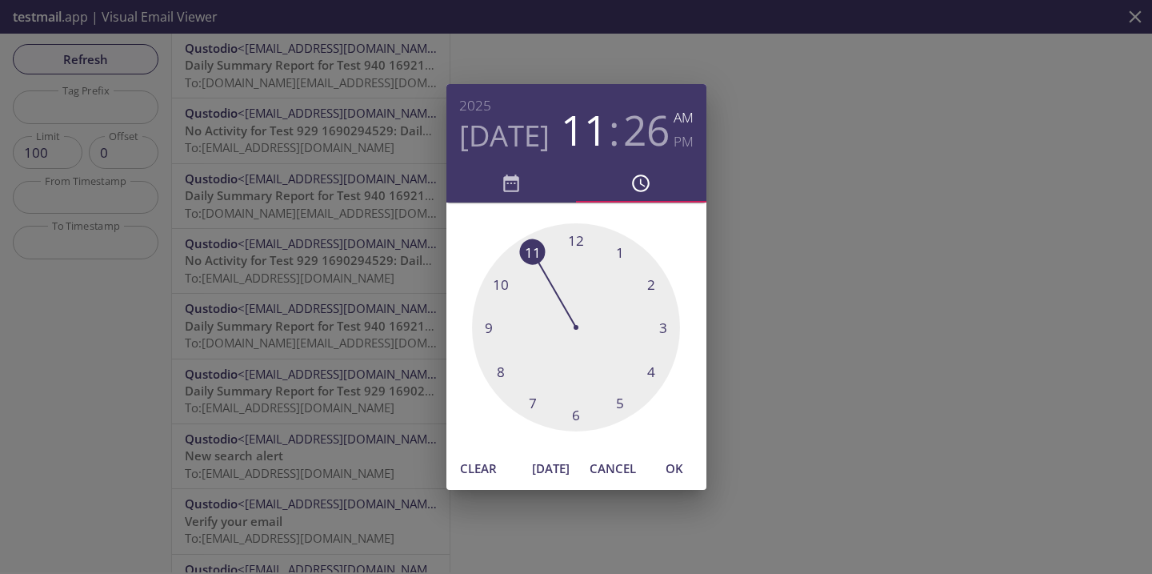
click at [674, 466] on span "OK" at bounding box center [674, 468] width 38 height 21
type input "28 Aug 25 11:26 am"
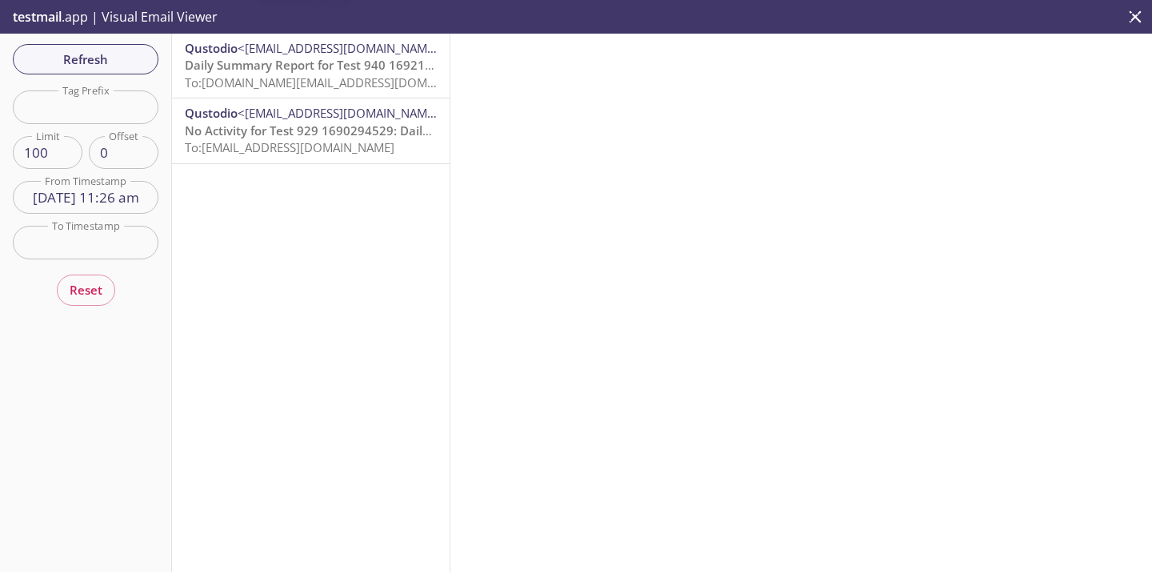
click at [109, 238] on input "text" at bounding box center [86, 242] width 146 height 33
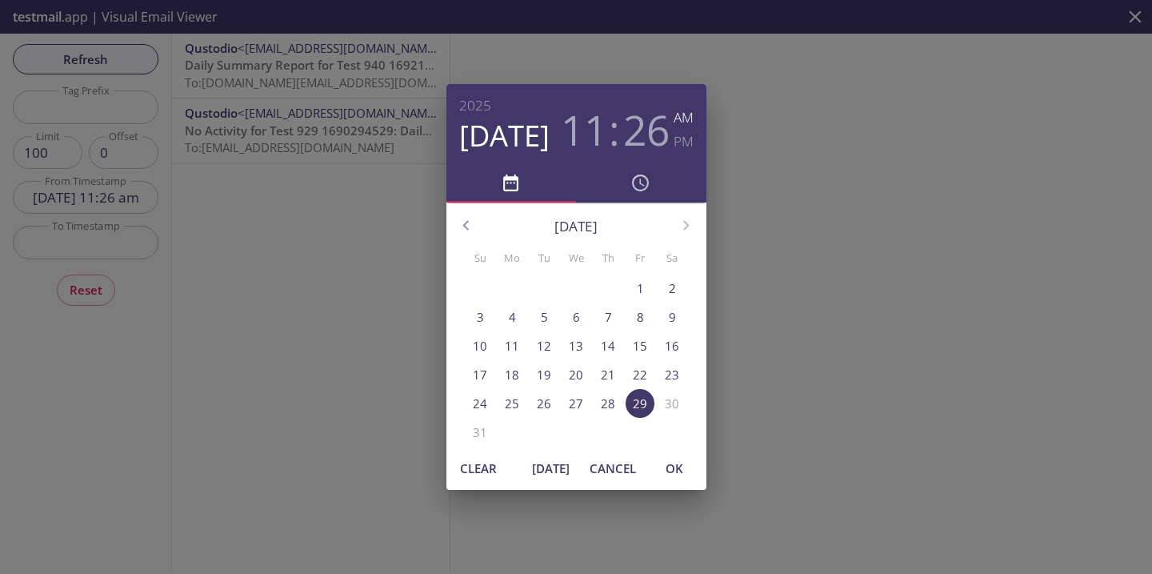
click at [637, 400] on p "29" at bounding box center [640, 403] width 14 height 17
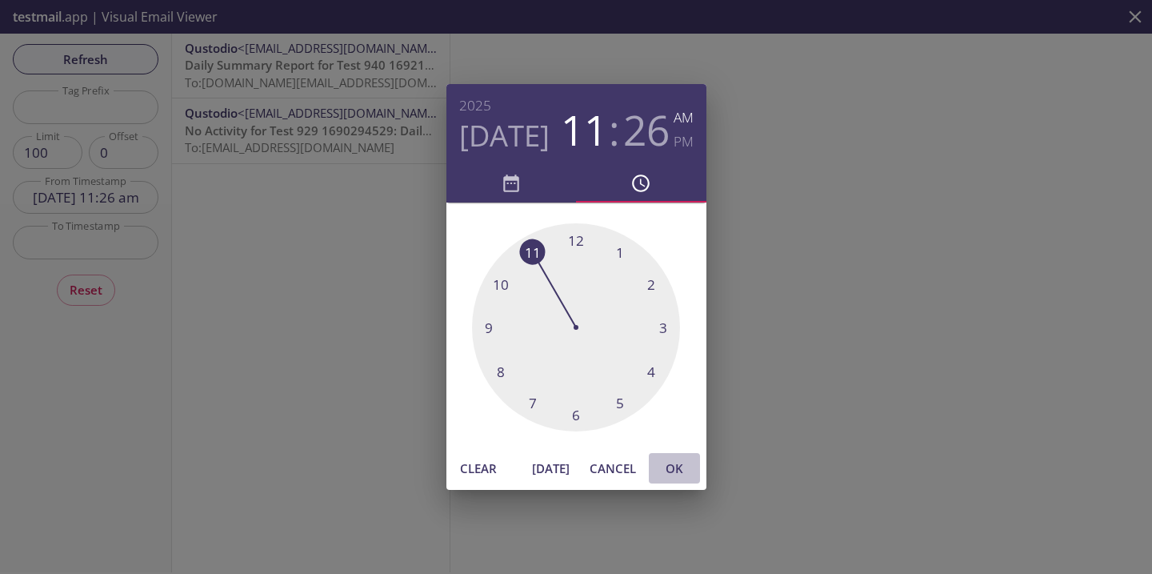
click at [683, 469] on span "OK" at bounding box center [674, 468] width 38 height 21
type input "29 Aug 25 11:26 am"
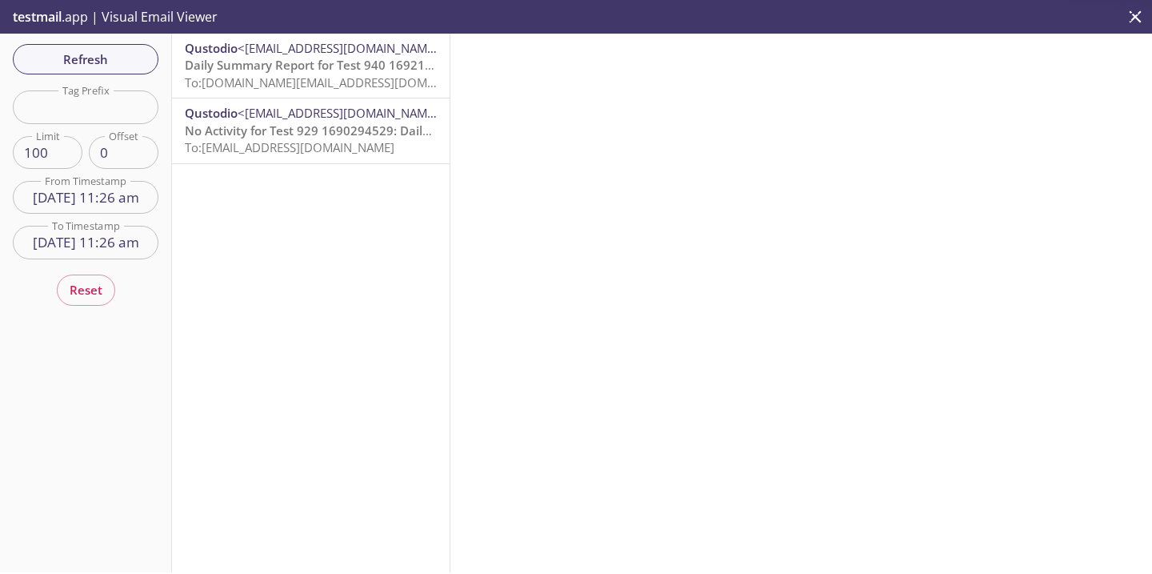
click at [354, 154] on span "To: 53xj2.qaautomation.pre.dont.touch@inbox.testmail.app" at bounding box center [290, 147] width 210 height 16
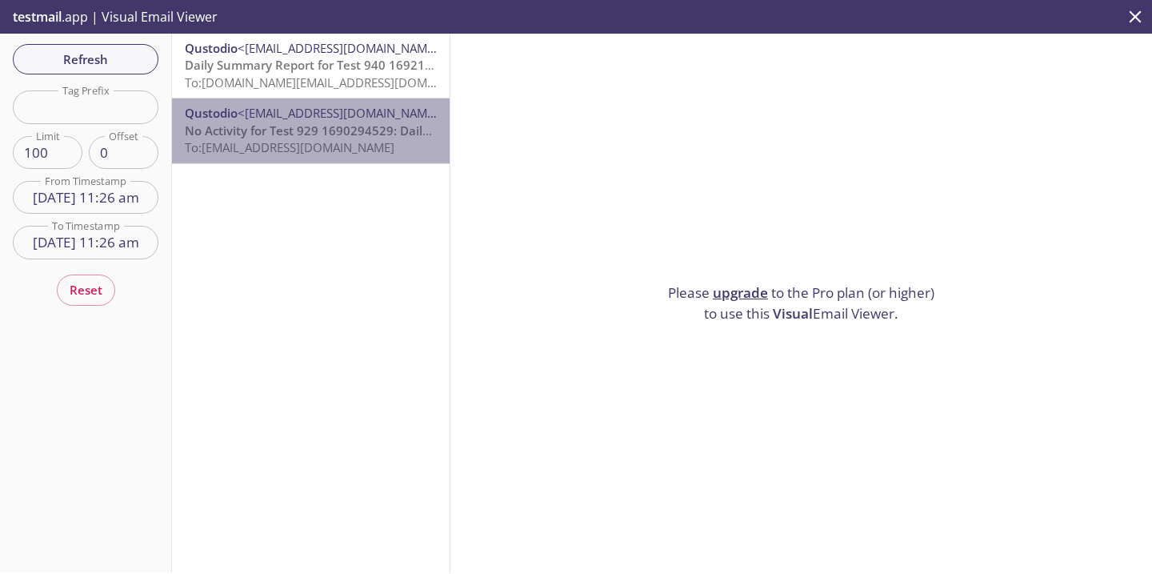
click at [354, 154] on span "To: 53xj2.qaautomation.pre.dont.touch@inbox.testmail.app" at bounding box center [290, 147] width 210 height 16
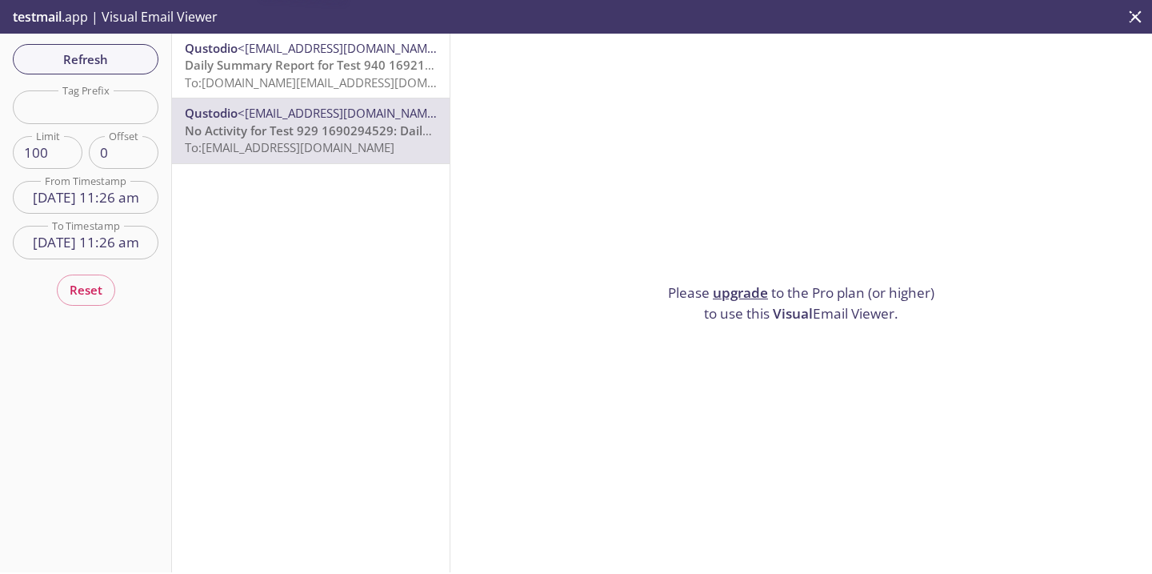
click at [366, 76] on span "To: 53xj2.qaautomation.pre.dont.touch.as@inbox.testmail.app" at bounding box center [337, 82] width 304 height 16
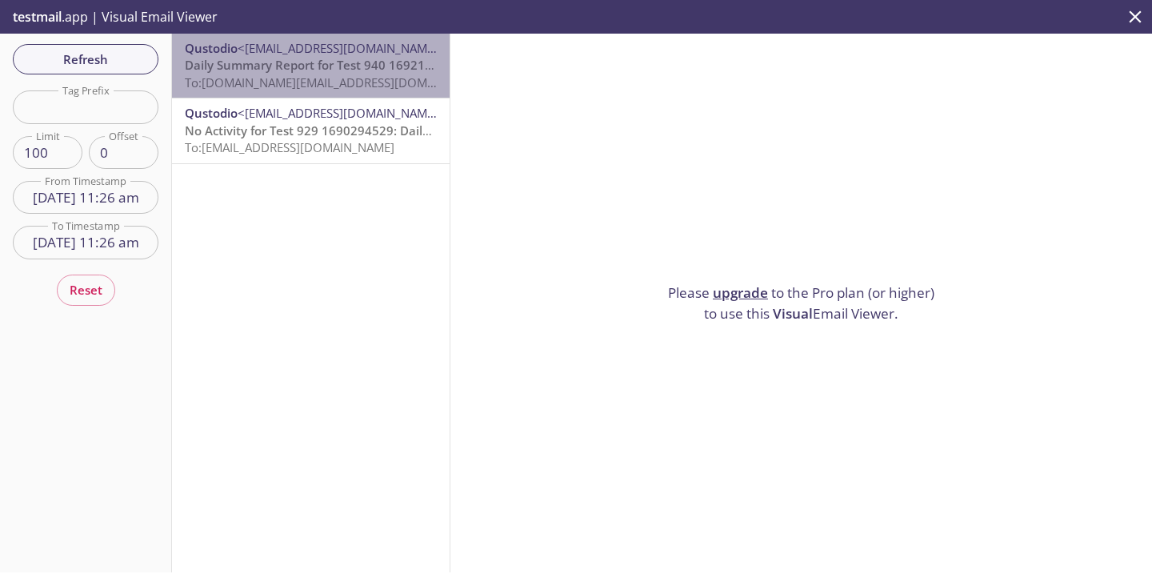
click at [366, 76] on span "To: 53xj2.qaautomation.pre.dont.touch.as@inbox.testmail.app" at bounding box center [337, 82] width 304 height 16
